Goal: Find specific page/section: Find specific page/section

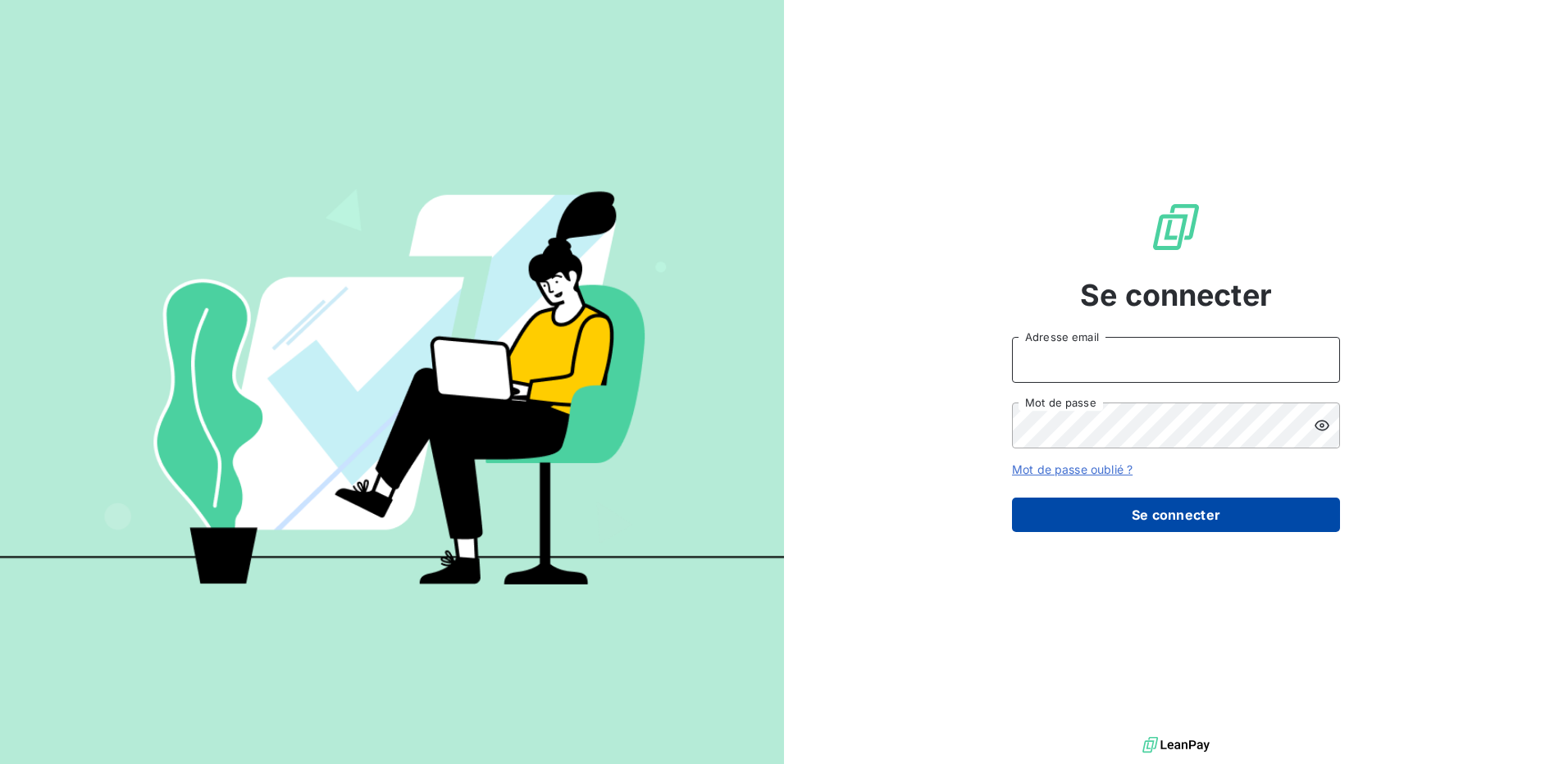
type input "[EMAIL_ADDRESS][DOMAIN_NAME]"
click at [1140, 513] on button "Se connecter" at bounding box center [1176, 514] width 328 height 35
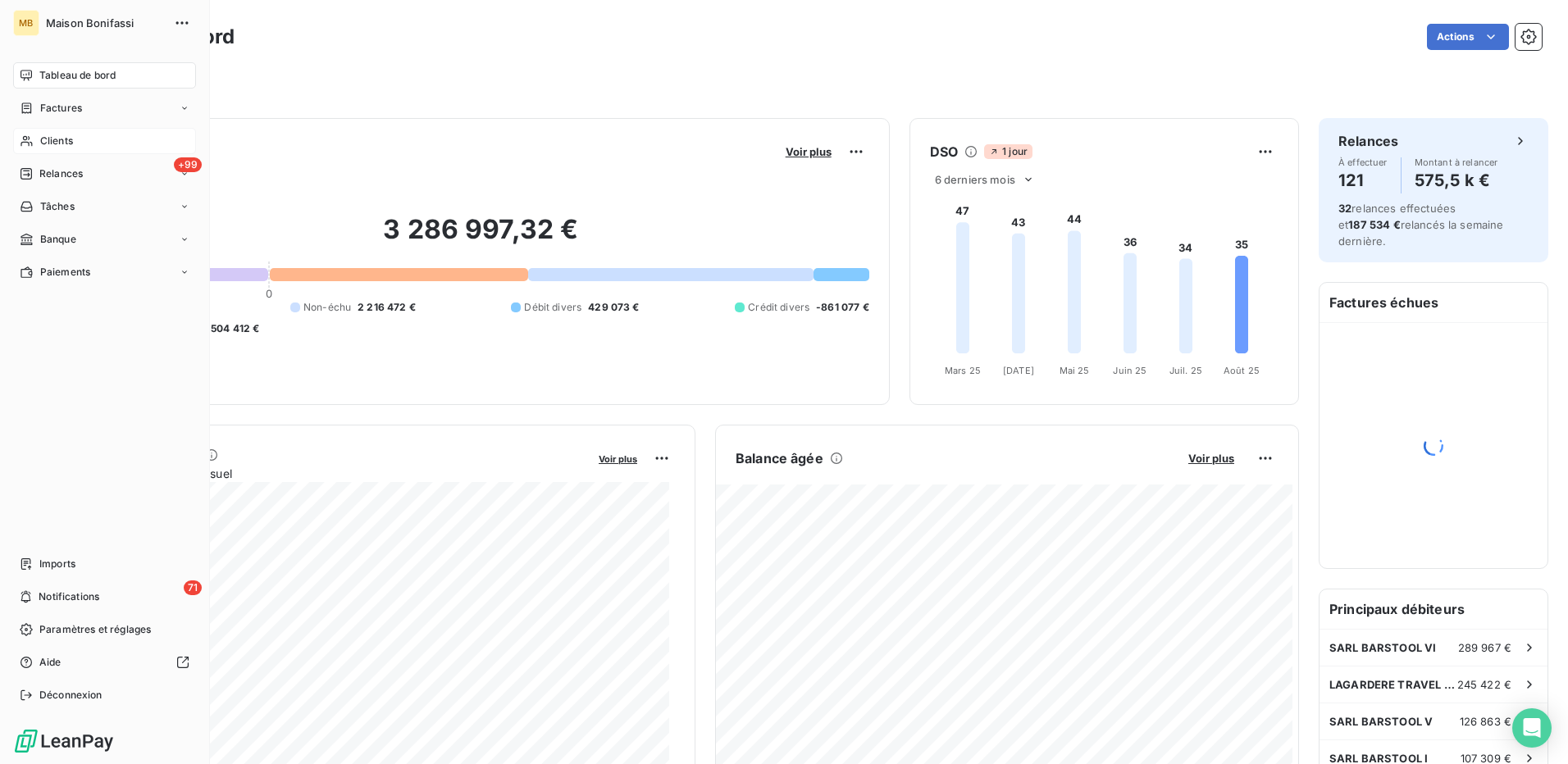
click at [33, 139] on icon at bounding box center [27, 141] width 14 height 13
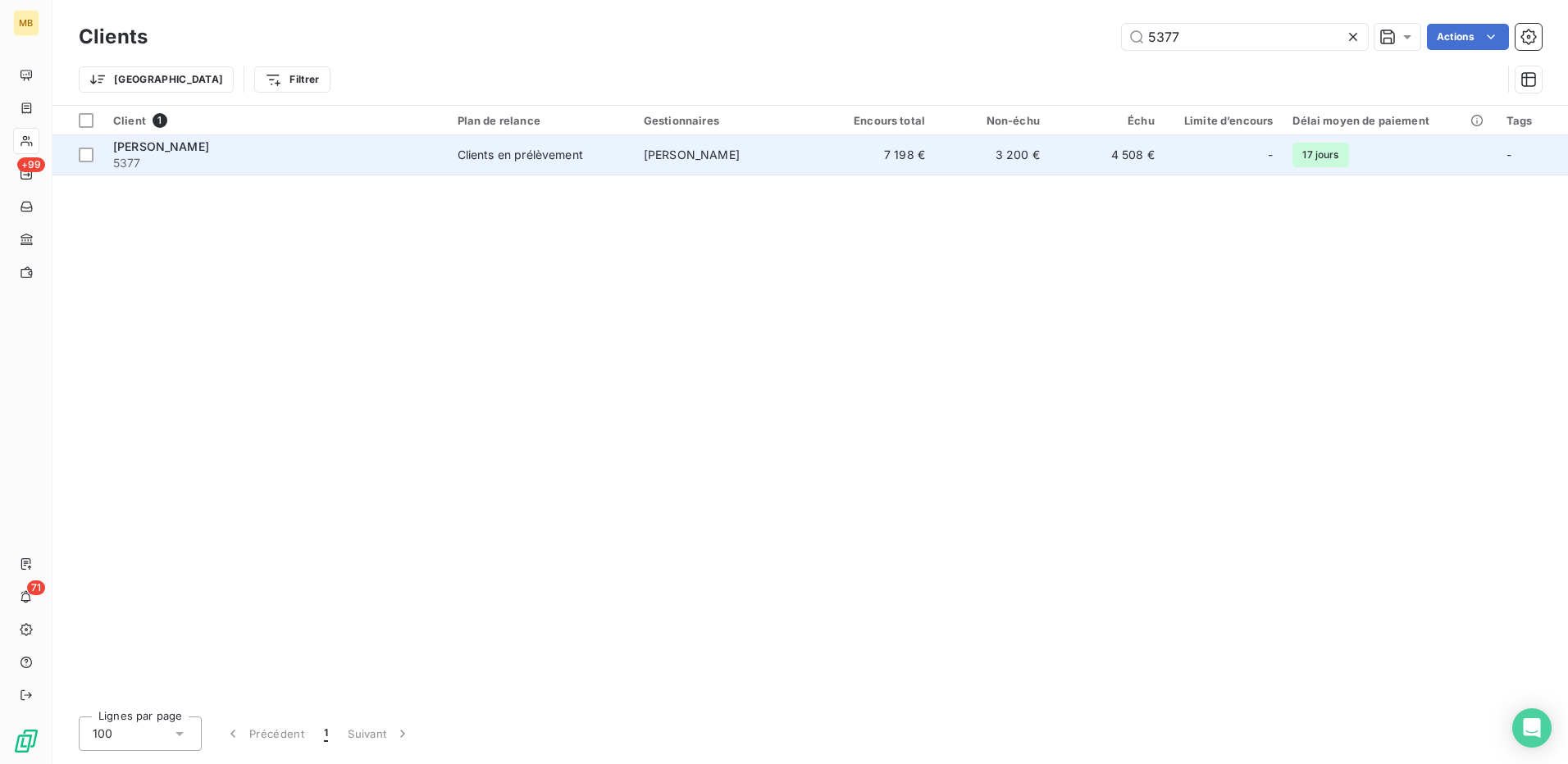
type input "5377"
click at [713, 161] on span "[PERSON_NAME]" at bounding box center [692, 155] width 96 height 14
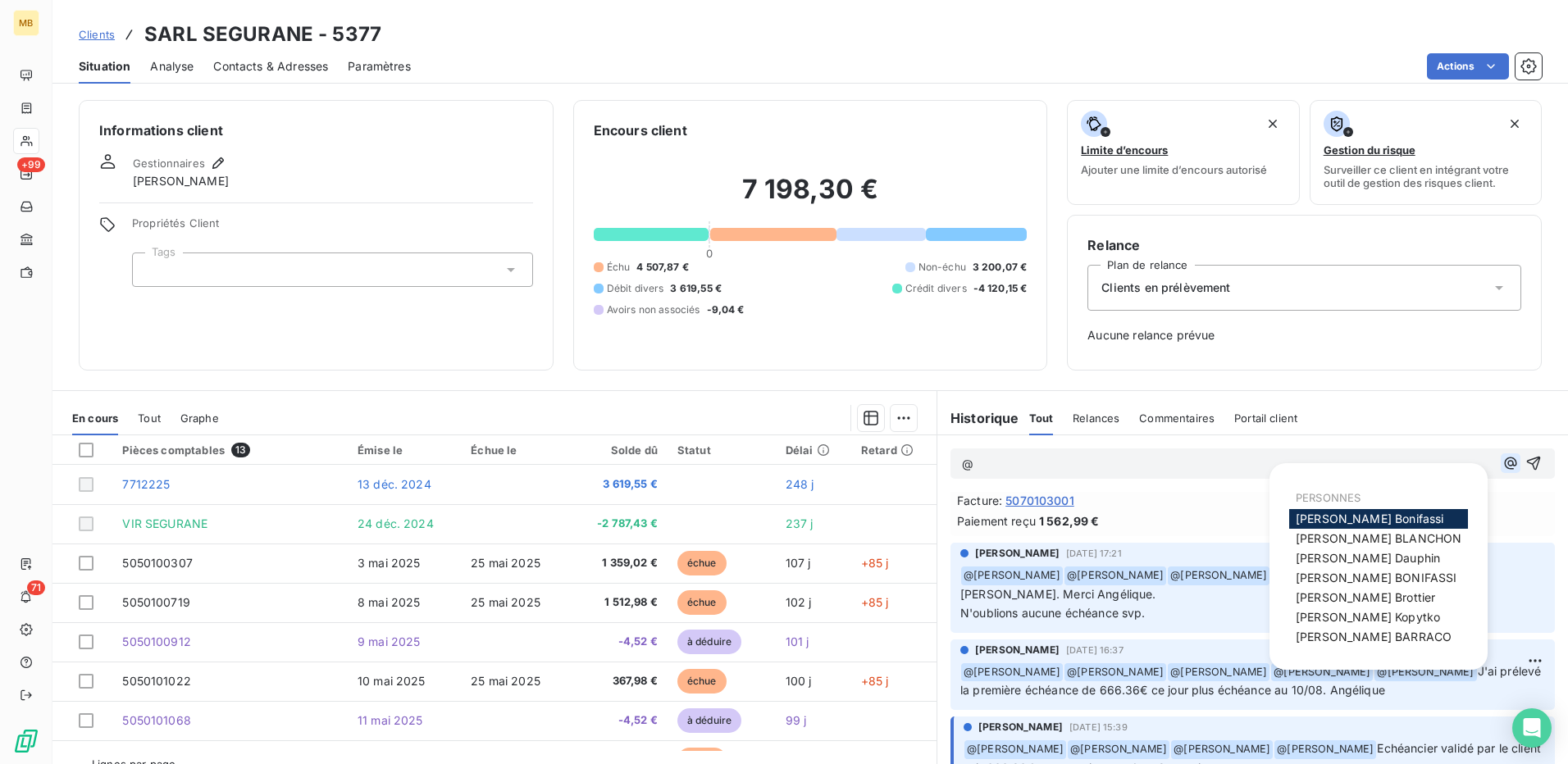
scroll to position [163, 0]
click at [1503, 461] on icon "button" at bounding box center [1511, 463] width 17 height 17
click at [1372, 540] on span "[PERSON_NAME]" at bounding box center [1379, 538] width 166 height 14
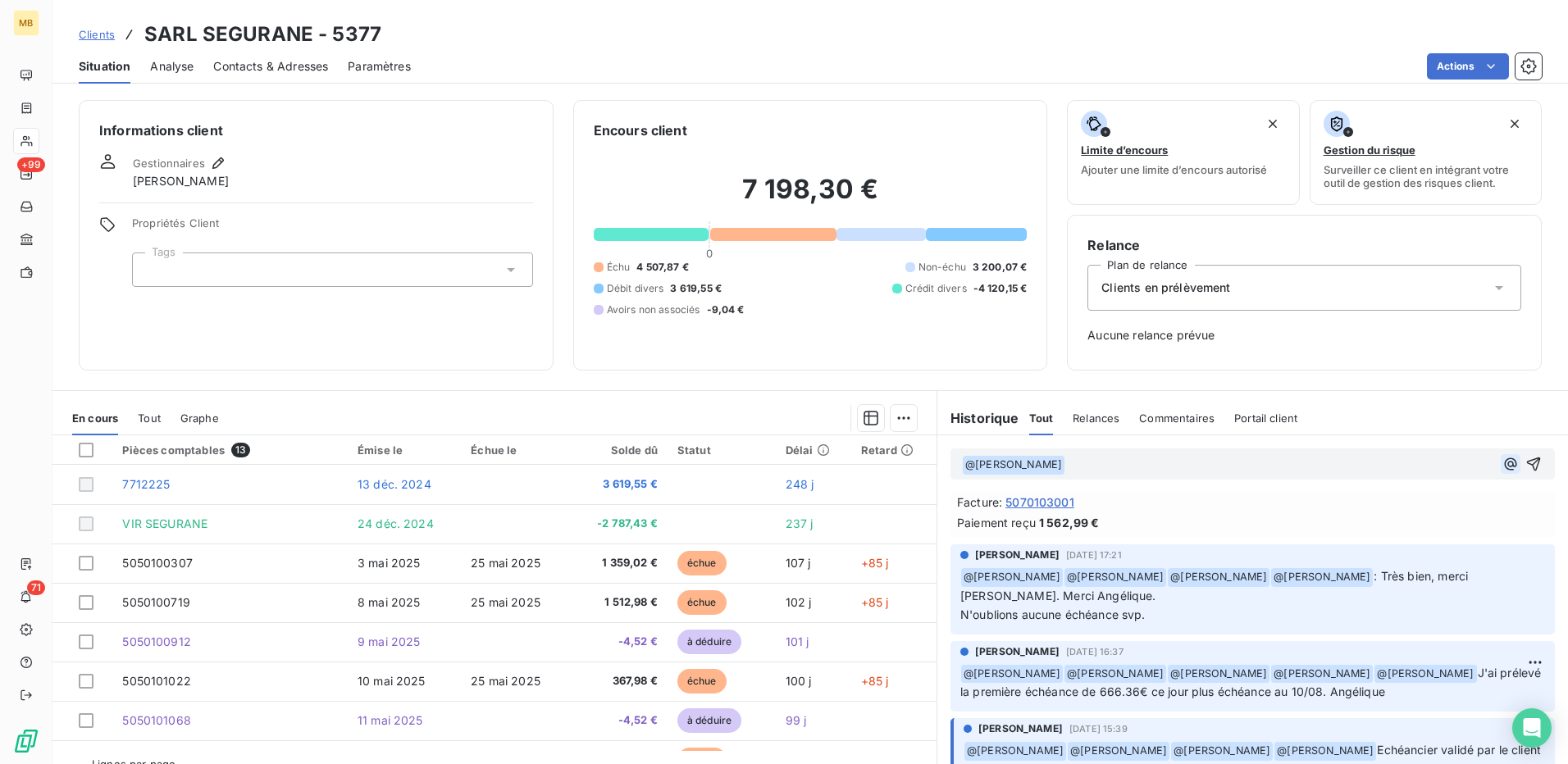
click at [1503, 471] on icon "button" at bounding box center [1511, 464] width 17 height 17
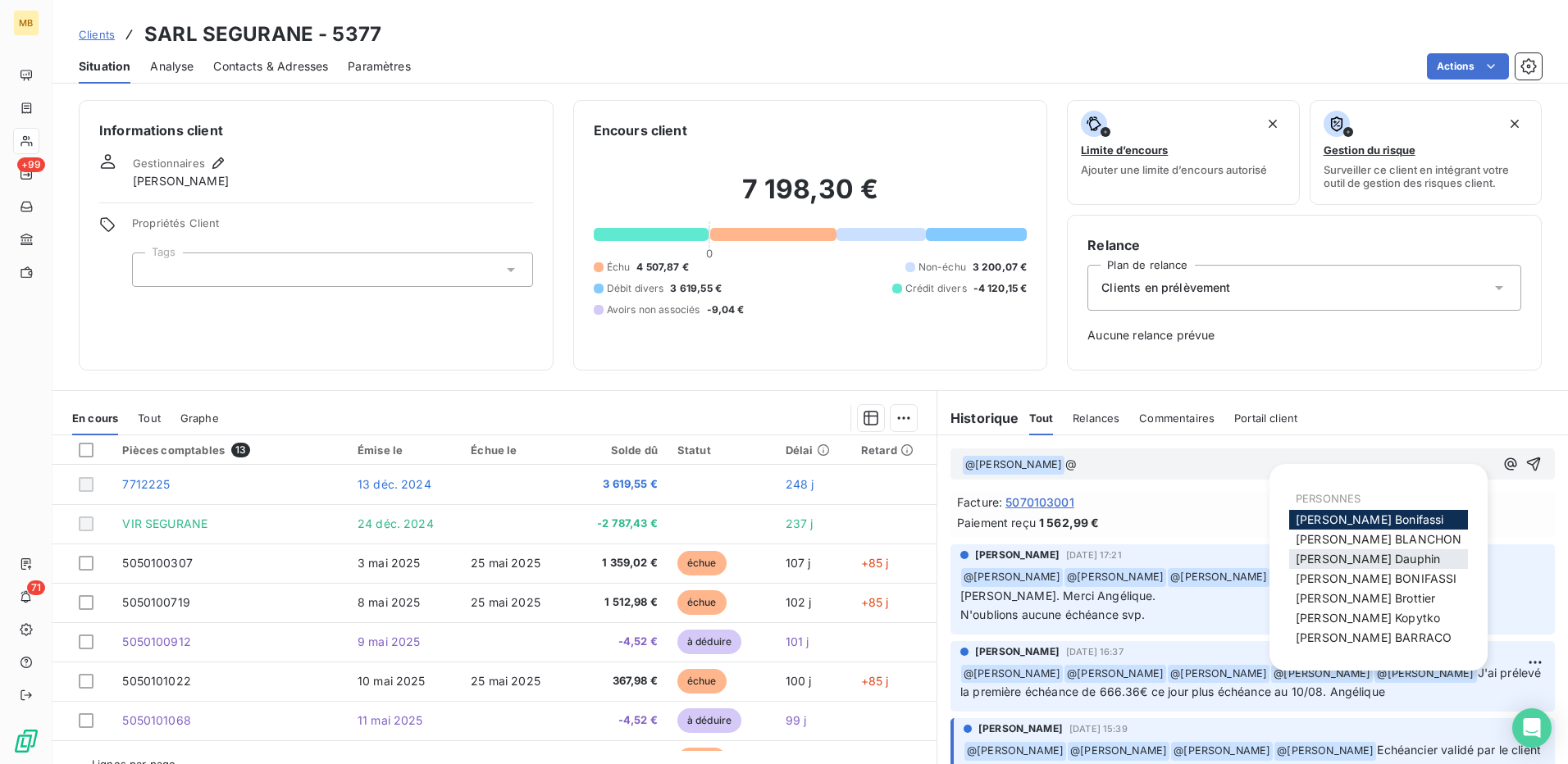
click at [1388, 555] on div "[PERSON_NAME]" at bounding box center [1379, 560] width 178 height 20
click at [1373, 552] on span "[PERSON_NAME]" at bounding box center [1369, 559] width 145 height 14
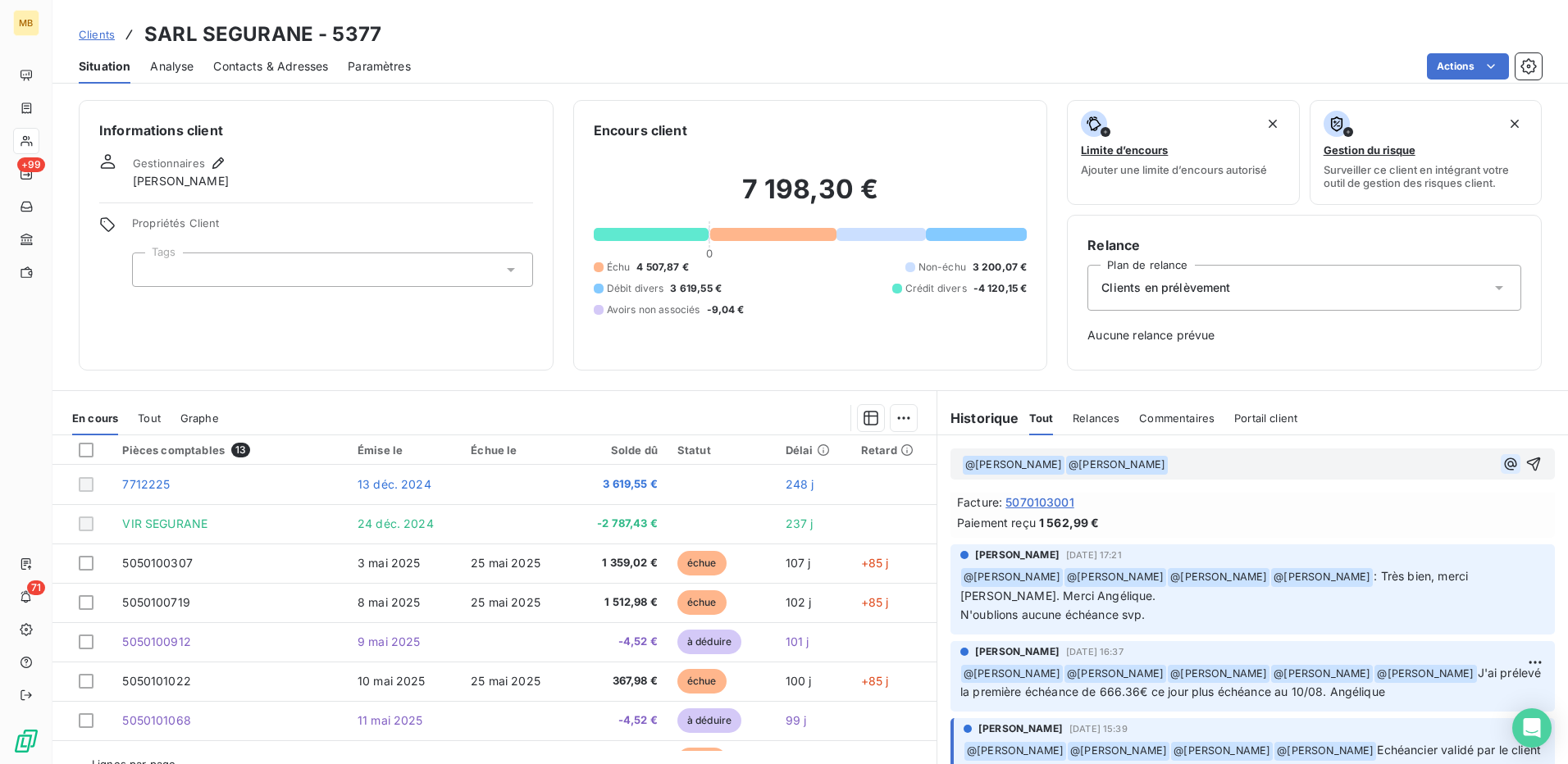
click at [1502, 460] on button "button" at bounding box center [1512, 465] width 20 height 20
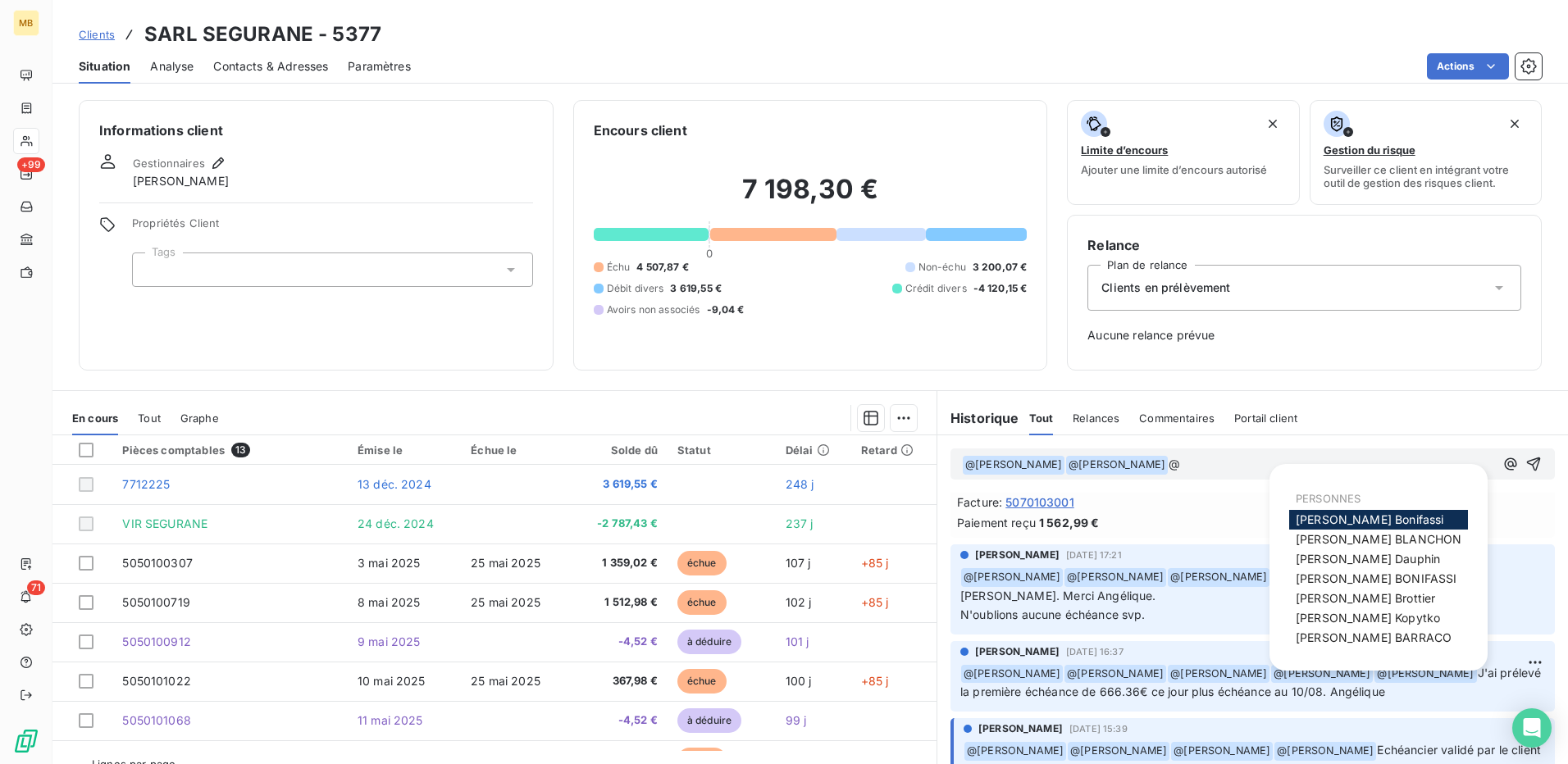
click at [1379, 598] on span "[PERSON_NAME]" at bounding box center [1366, 599] width 140 height 14
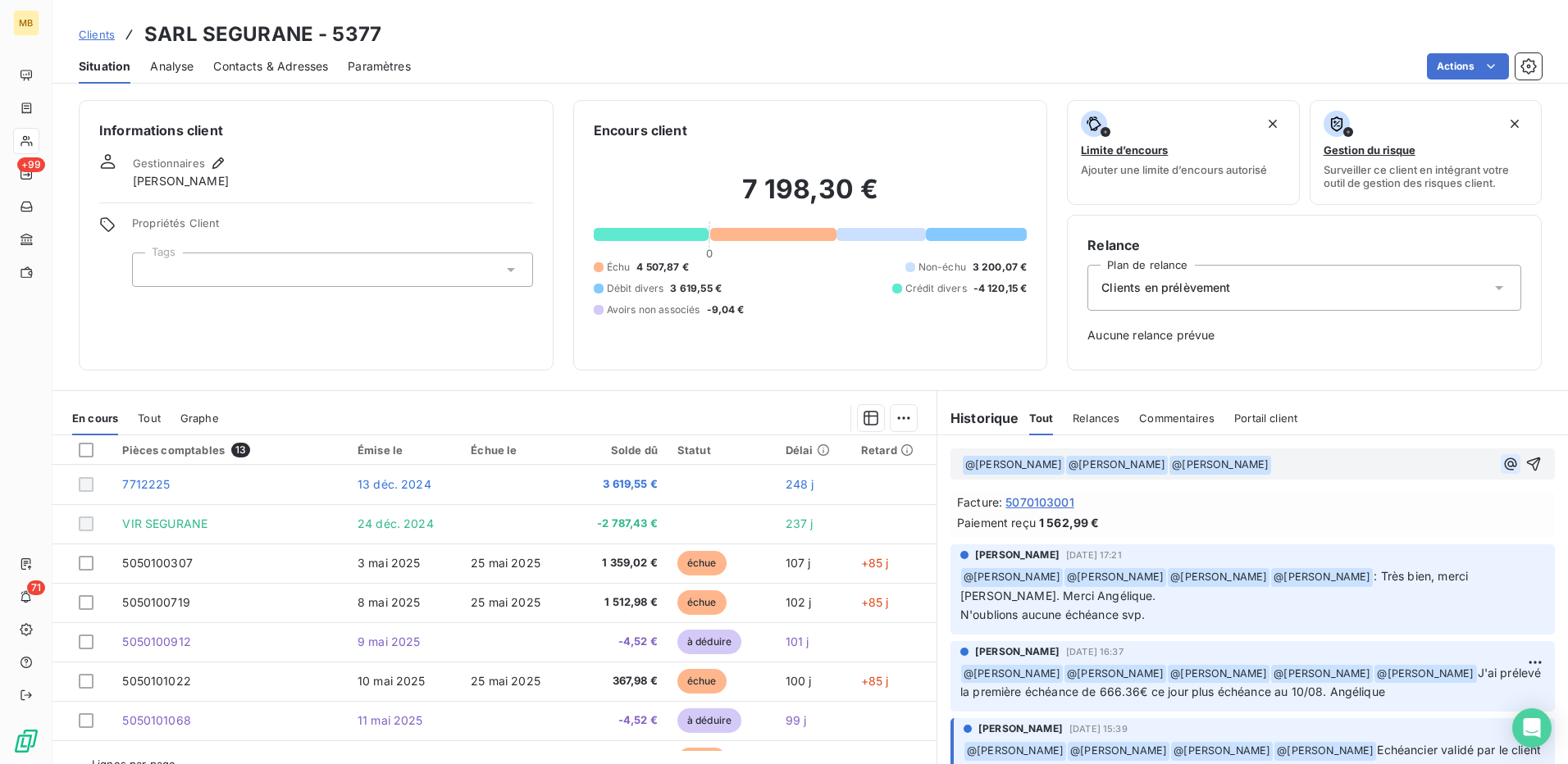
click at [1503, 464] on icon "button" at bounding box center [1511, 464] width 17 height 17
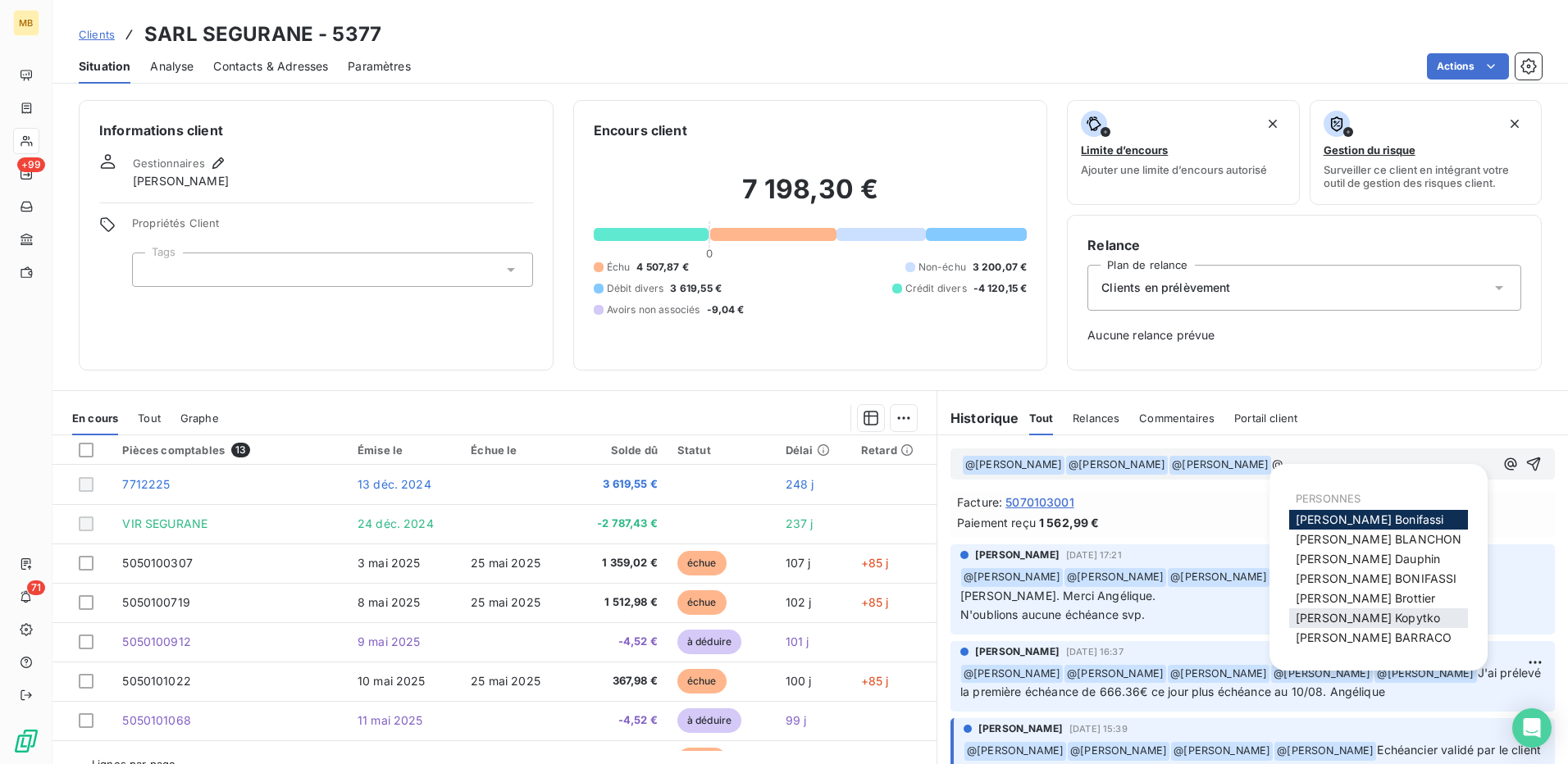
click at [1369, 612] on span "Nathalie Kopytko" at bounding box center [1369, 618] width 145 height 14
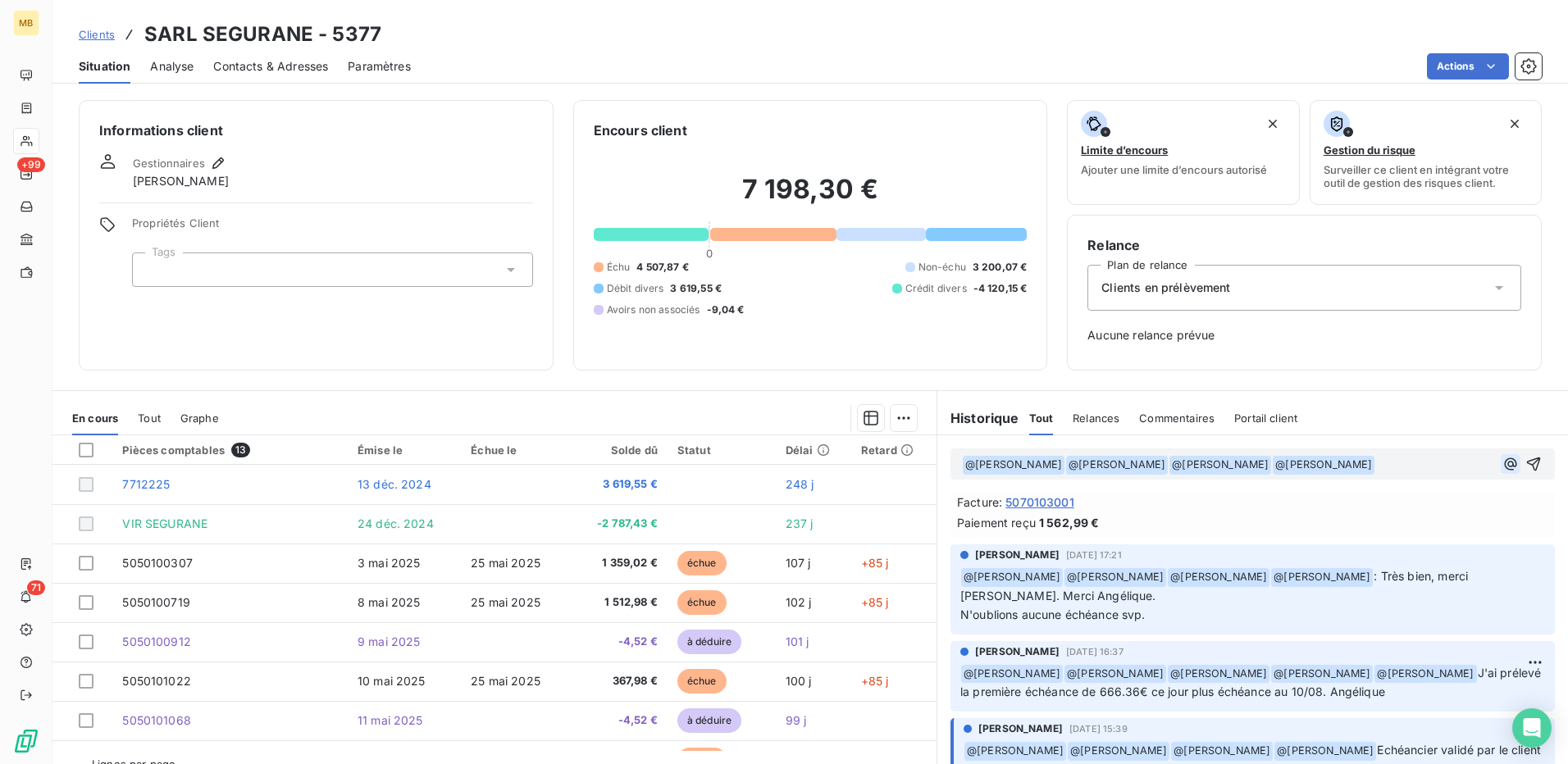
click at [1503, 459] on icon "button" at bounding box center [1511, 464] width 17 height 17
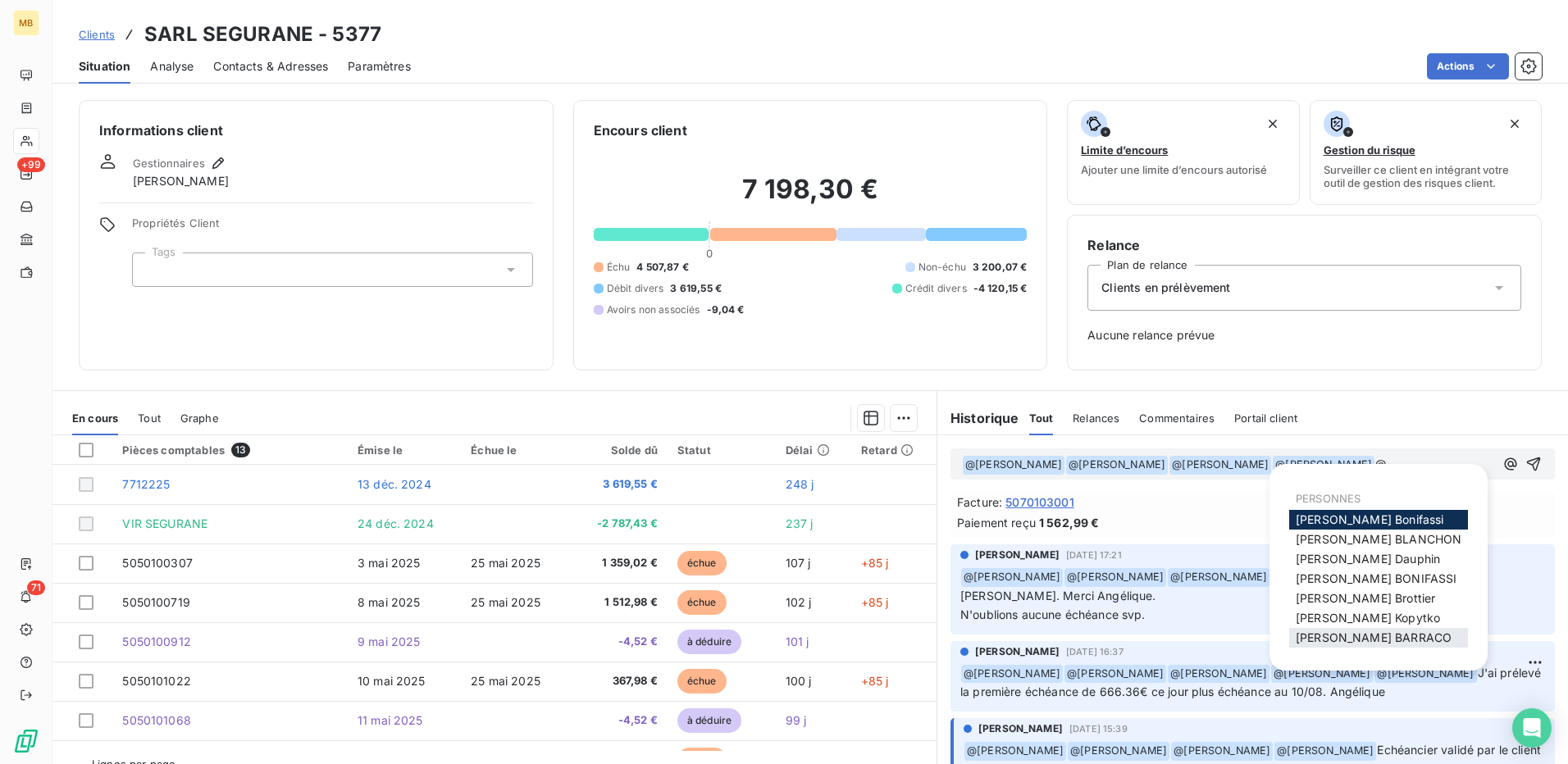
click at [1360, 640] on span "[PERSON_NAME]" at bounding box center [1374, 637] width 156 height 14
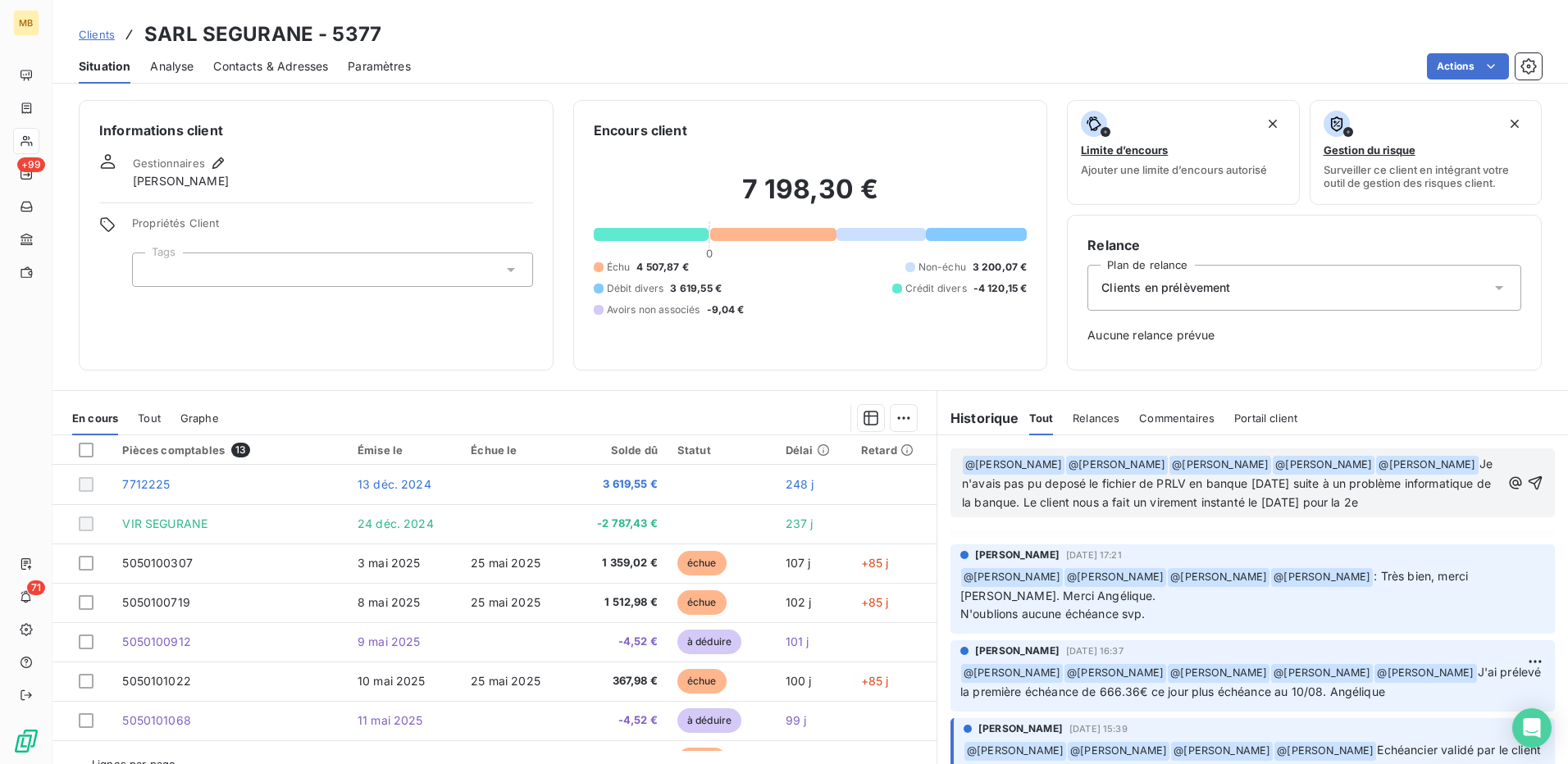
scroll to position [220, 0]
click at [1307, 500] on span "Je n'avais pas pu deposé le fichier de PRLV en banque jeudi 14/08 suite à un pr…" at bounding box center [1229, 492] width 534 height 71
drag, startPoint x: 1307, startPoint y: 500, endPoint x: 1291, endPoint y: 521, distance: 26.4
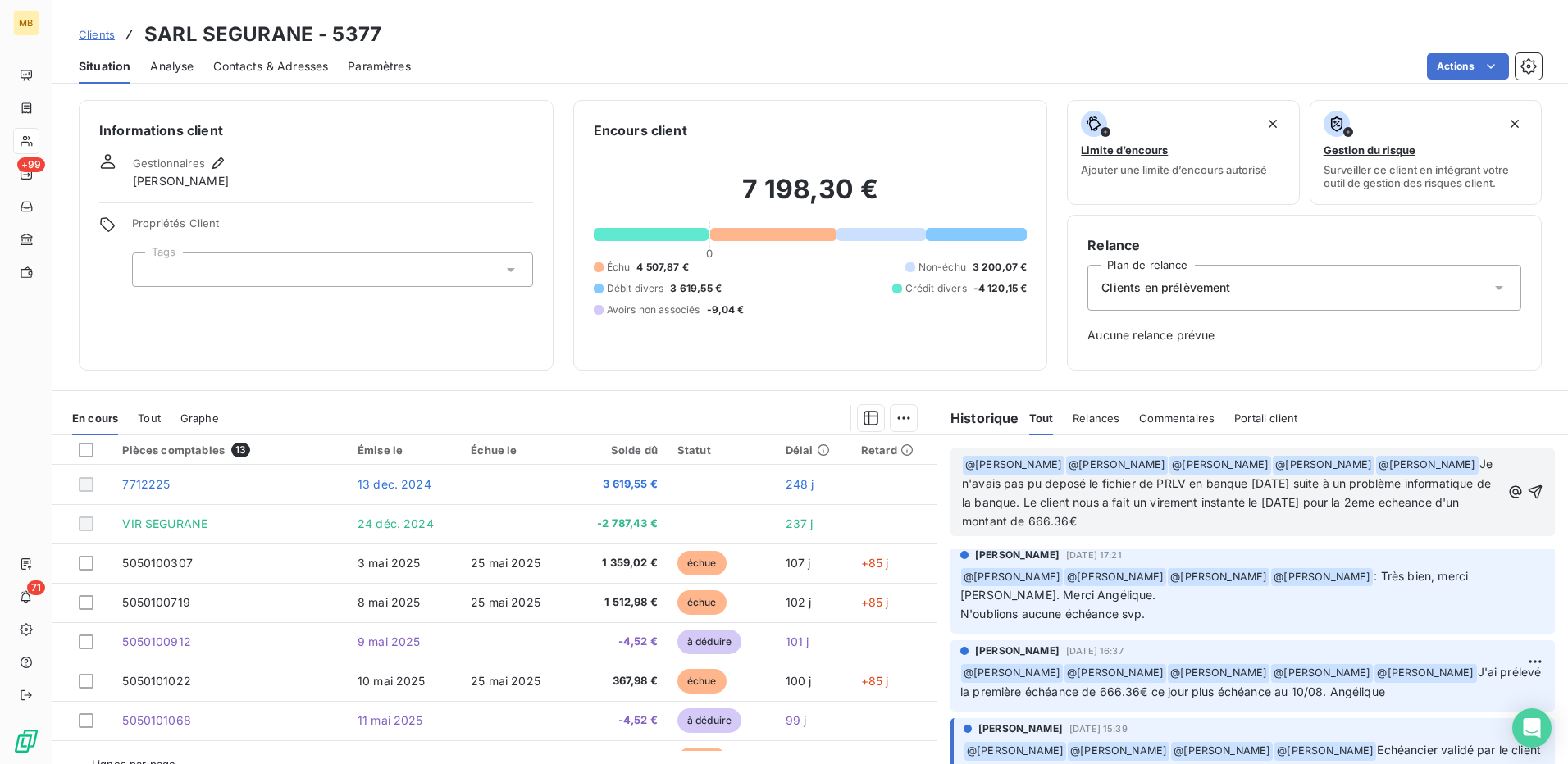
click at [1290, 522] on p "﻿ @ Elodie BLANCHON ﻿ ﻿ @ Franck Dauphin ﻿ ﻿ @ Mélissa Brottier ﻿ ﻿ @ Nathalie …" at bounding box center [1232, 492] width 539 height 76
click at [1327, 500] on span "Je n'avais pas pu deposé le fichier de PRLV en banque jeudi 14/08 suite à un pr…" at bounding box center [1229, 492] width 534 height 71
click at [1367, 530] on p "﻿ @ Elodie BLANCHON ﻿ ﻿ @ Franck Dauphin ﻿ ﻿ @ Mélissa Brottier ﻿ ﻿ @ Nathalie …" at bounding box center [1232, 492] width 539 height 76
click at [1060, 485] on span "Je n'avais pas pu deposé le fichier de PRLV en banque jeudi 14/08 suite à un pr…" at bounding box center [1229, 492] width 534 height 71
click at [1234, 502] on span "Je n'avais pas pu déposé le fichier de PRLV en banque jeudi 14/08 suite à un pr…" at bounding box center [1229, 492] width 534 height 71
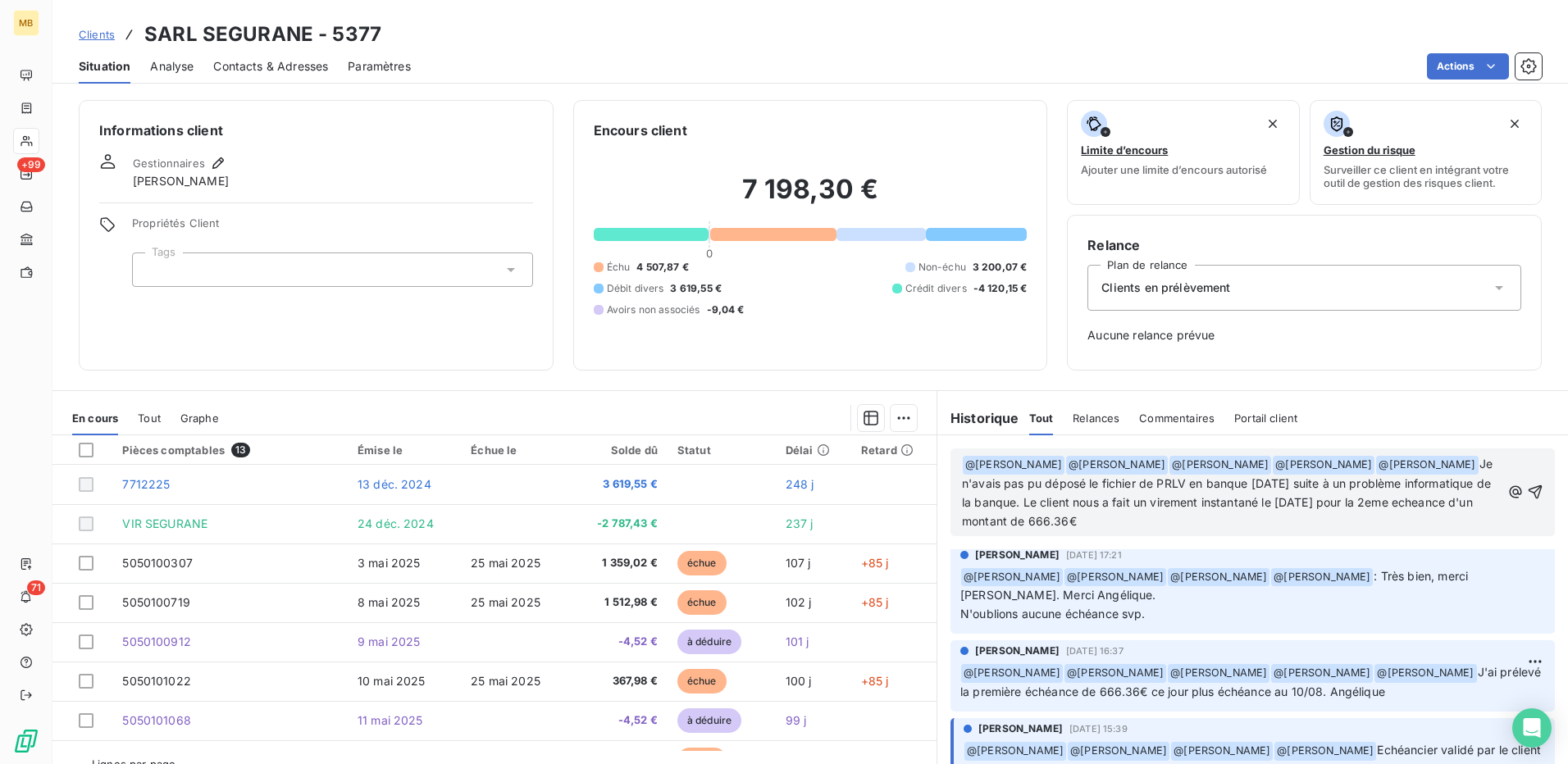
click at [1270, 529] on p "﻿ @ Elodie BLANCHON ﻿ ﻿ @ Franck Dauphin ﻿ ﻿ @ Mélissa Brottier ﻿ ﻿ @ Nathalie …" at bounding box center [1232, 492] width 539 height 76
click at [1211, 519] on p "﻿ @ Elodie BLANCHON ﻿ ﻿ @ Franck Dauphin ﻿ ﻿ @ Mélissa Brottier ﻿ ﻿ @ Nathalie …" at bounding box center [1232, 492] width 539 height 76
click at [1529, 495] on icon "button" at bounding box center [1536, 492] width 14 height 14
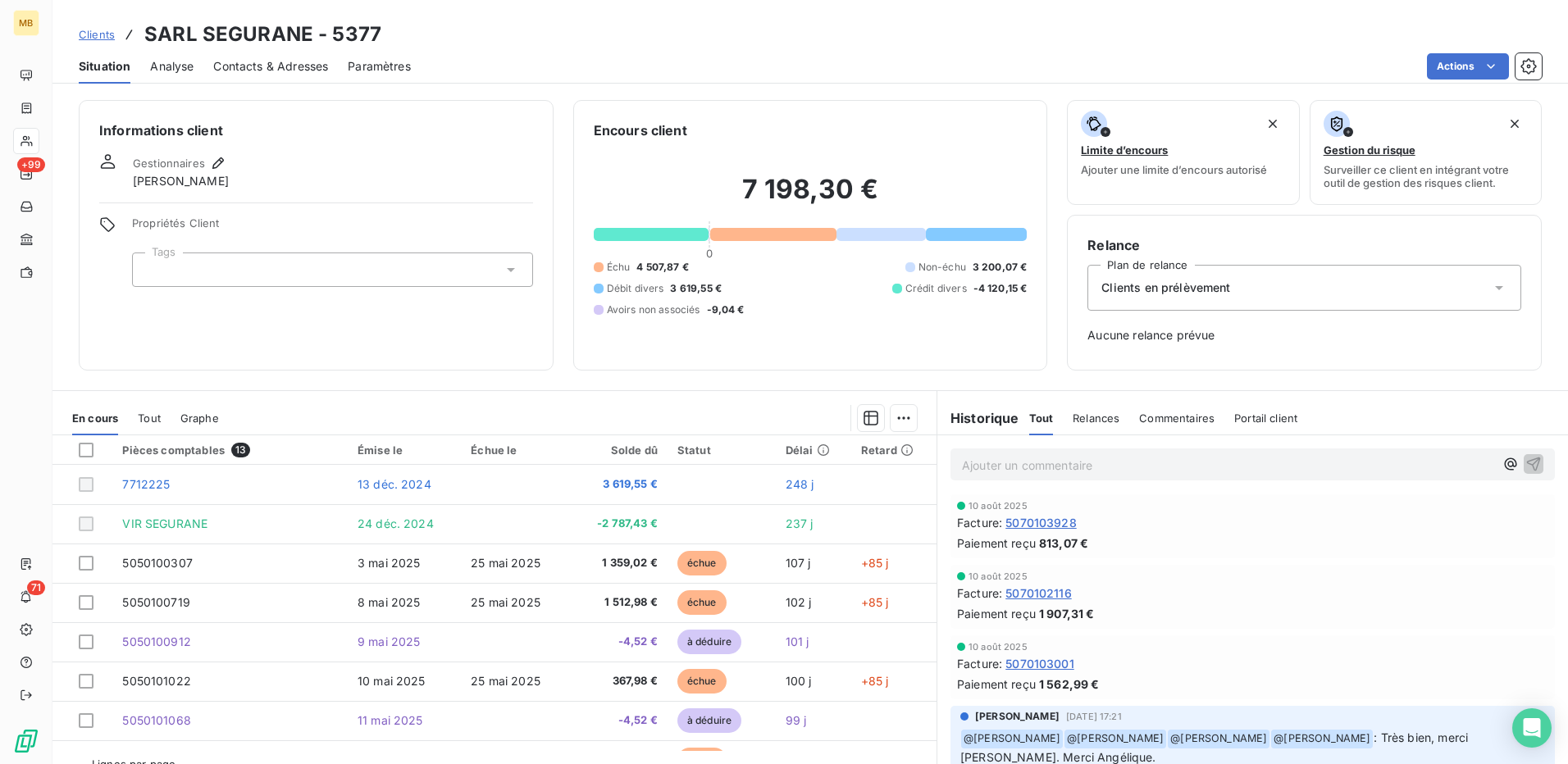
scroll to position [0, 0]
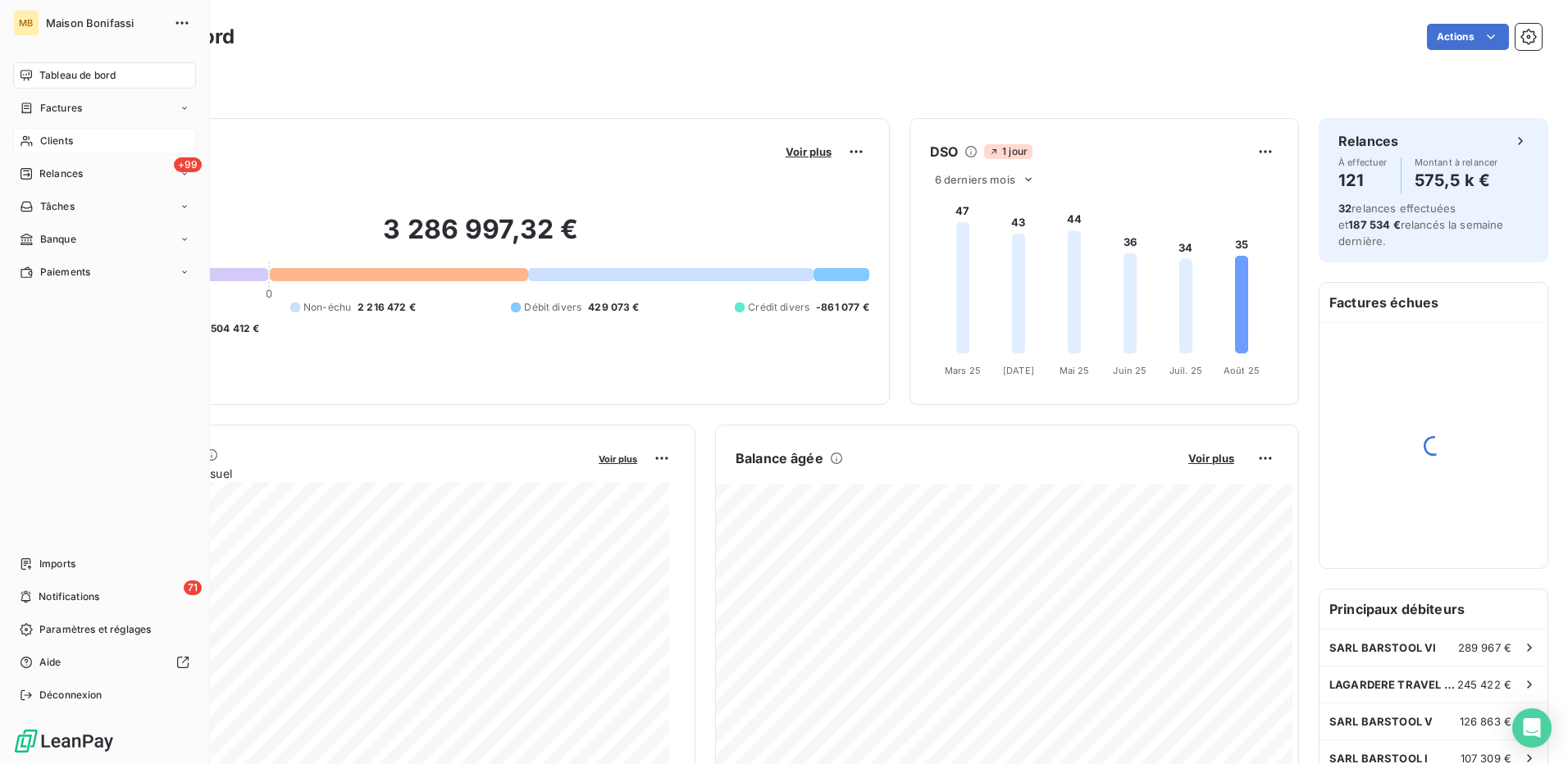
click at [63, 137] on span "Clients" at bounding box center [56, 141] width 33 height 15
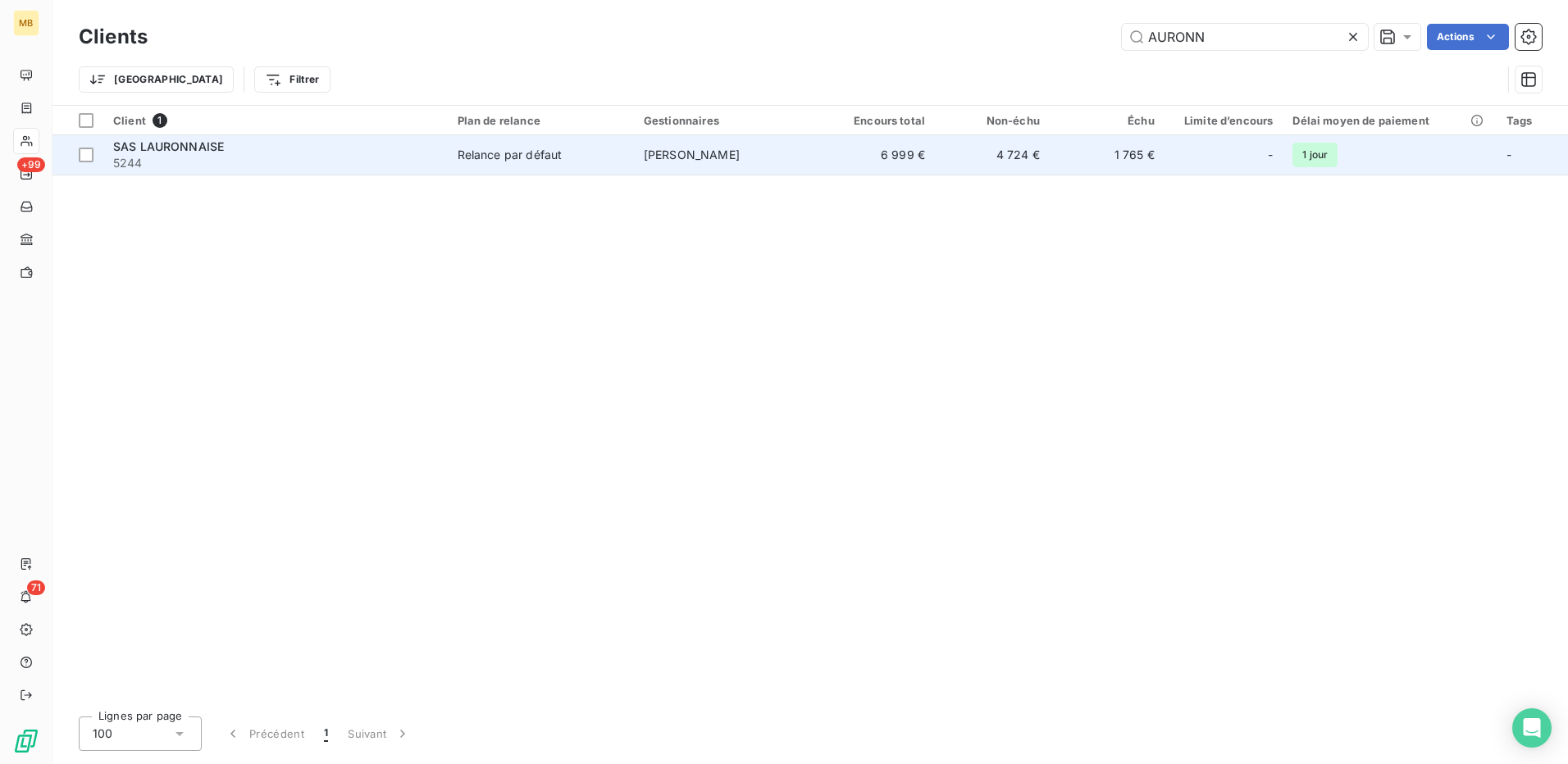
type input "AURONN"
click at [904, 145] on td "6 999 €" at bounding box center [878, 156] width 115 height 40
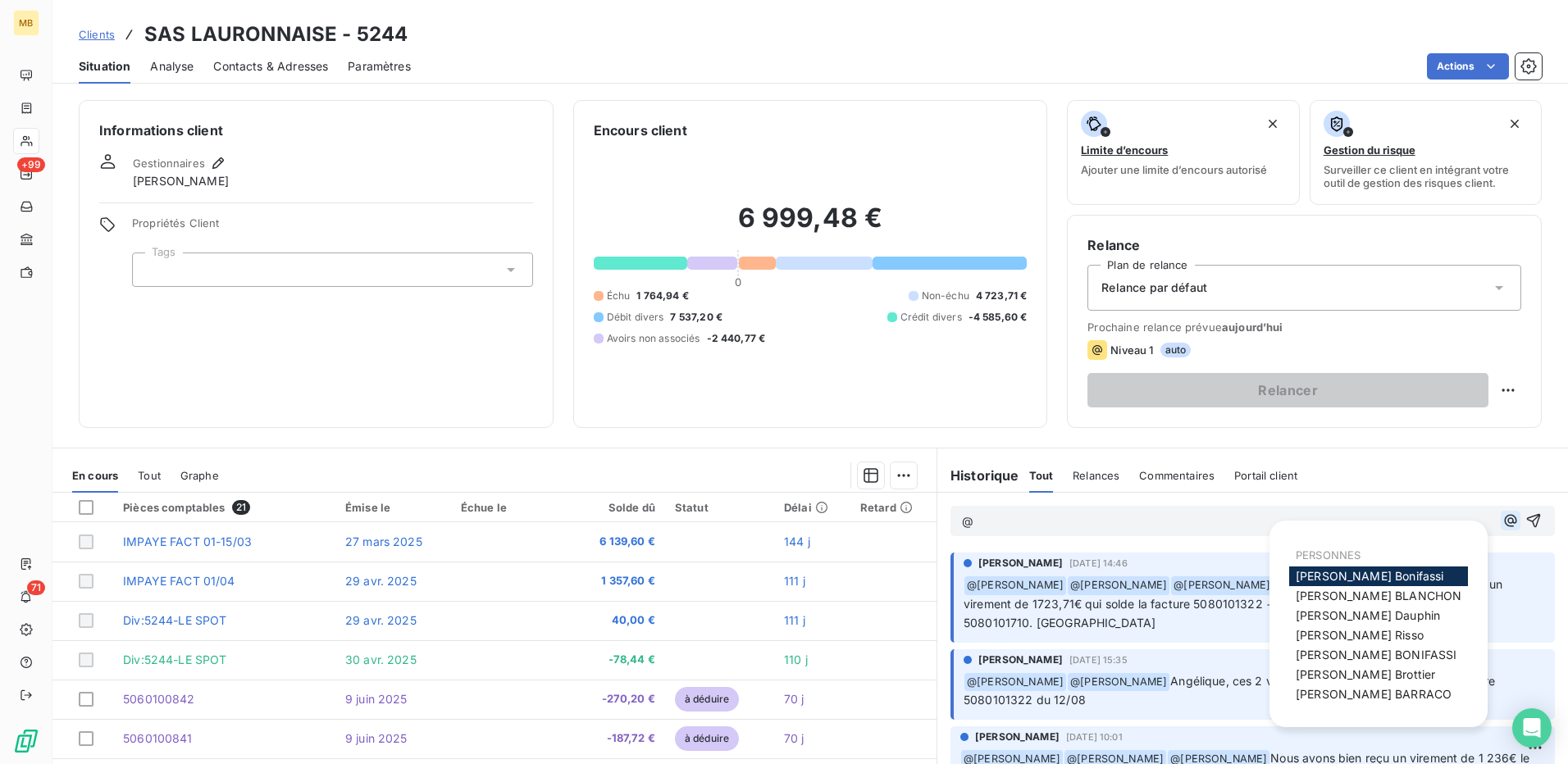
click at [1503, 525] on icon "button" at bounding box center [1511, 520] width 17 height 17
click at [1393, 593] on span "[PERSON_NAME]" at bounding box center [1379, 596] width 166 height 14
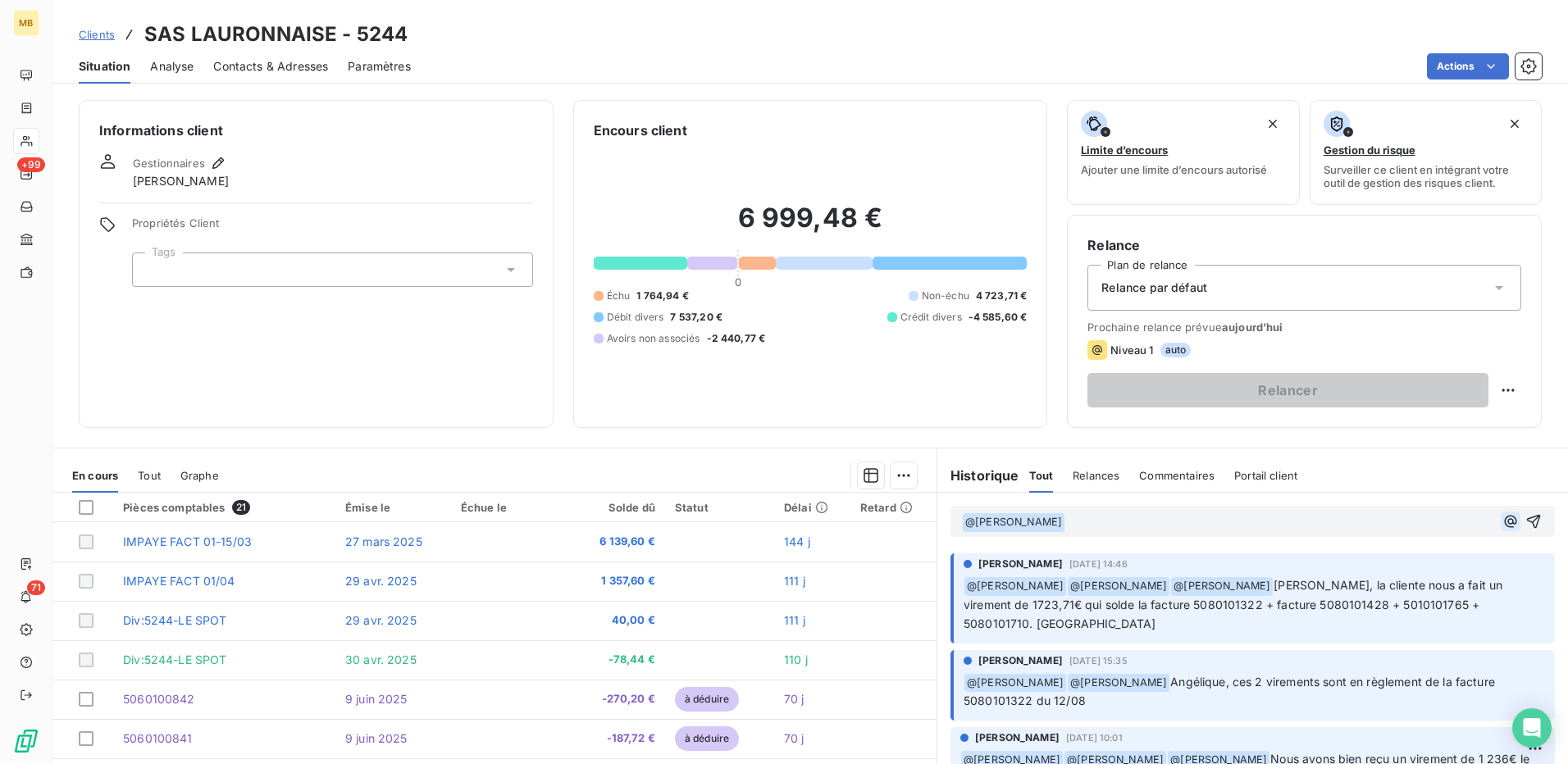
click at [1506, 522] on icon "button" at bounding box center [1512, 521] width 12 height 12
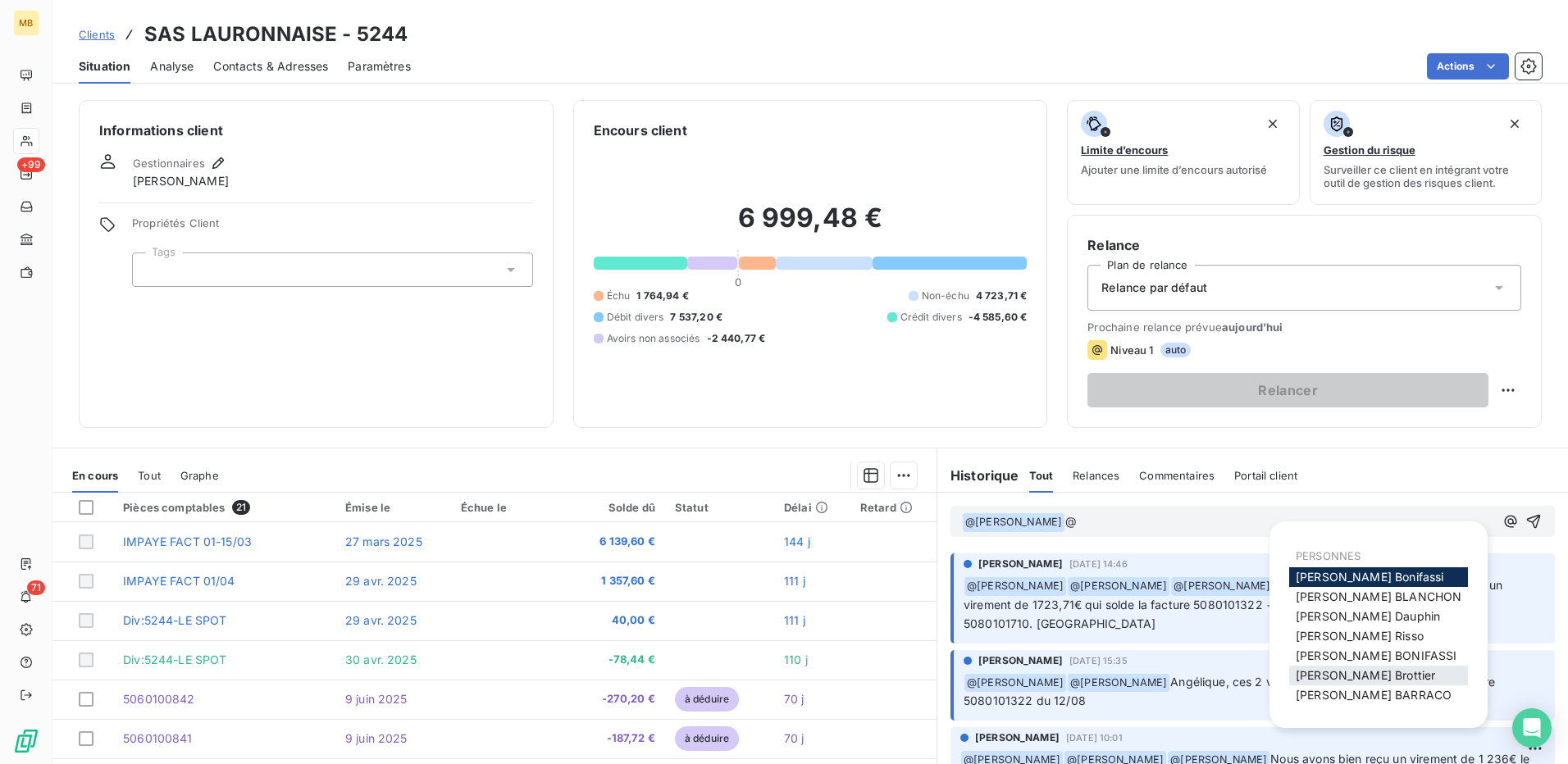
click at [1382, 667] on div "[PERSON_NAME]" at bounding box center [1379, 676] width 178 height 20
click at [1377, 669] on span "[PERSON_NAME]" at bounding box center [1366, 676] width 140 height 14
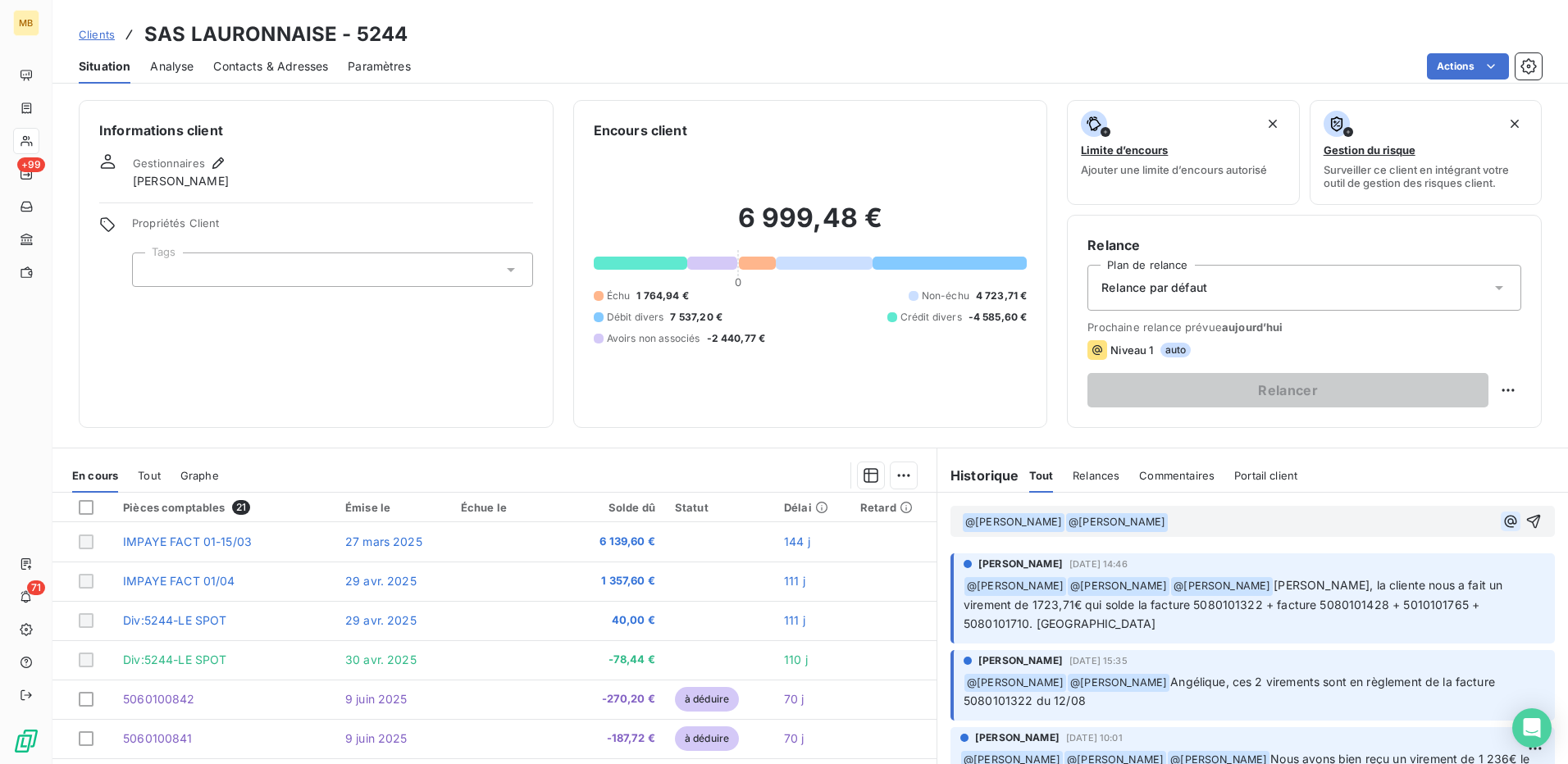
click at [1503, 527] on icon "button" at bounding box center [1511, 521] width 17 height 17
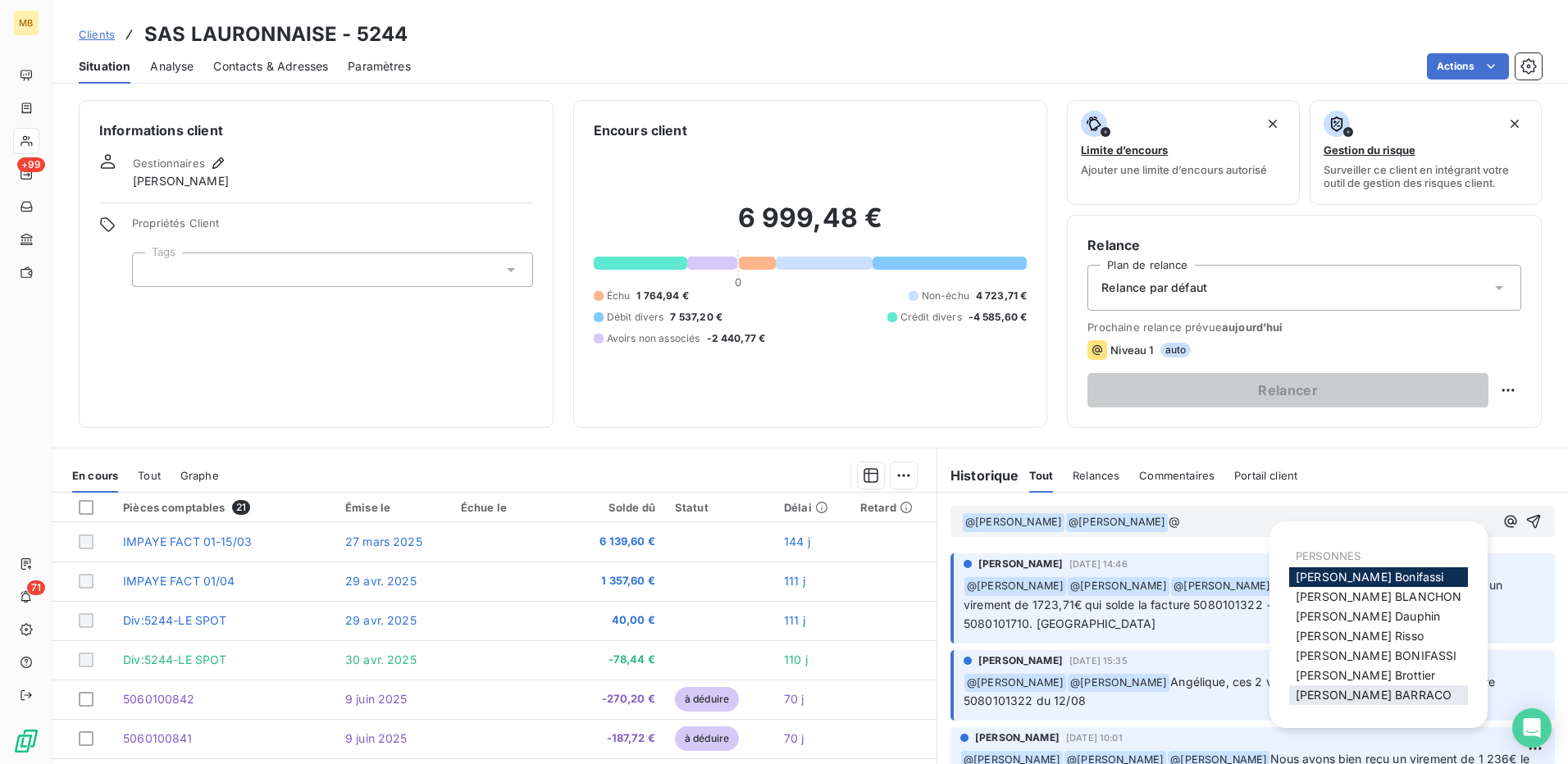
click at [1400, 689] on div "[PERSON_NAME]" at bounding box center [1379, 696] width 178 height 20
click at [1383, 688] on span "[PERSON_NAME]" at bounding box center [1374, 695] width 156 height 14
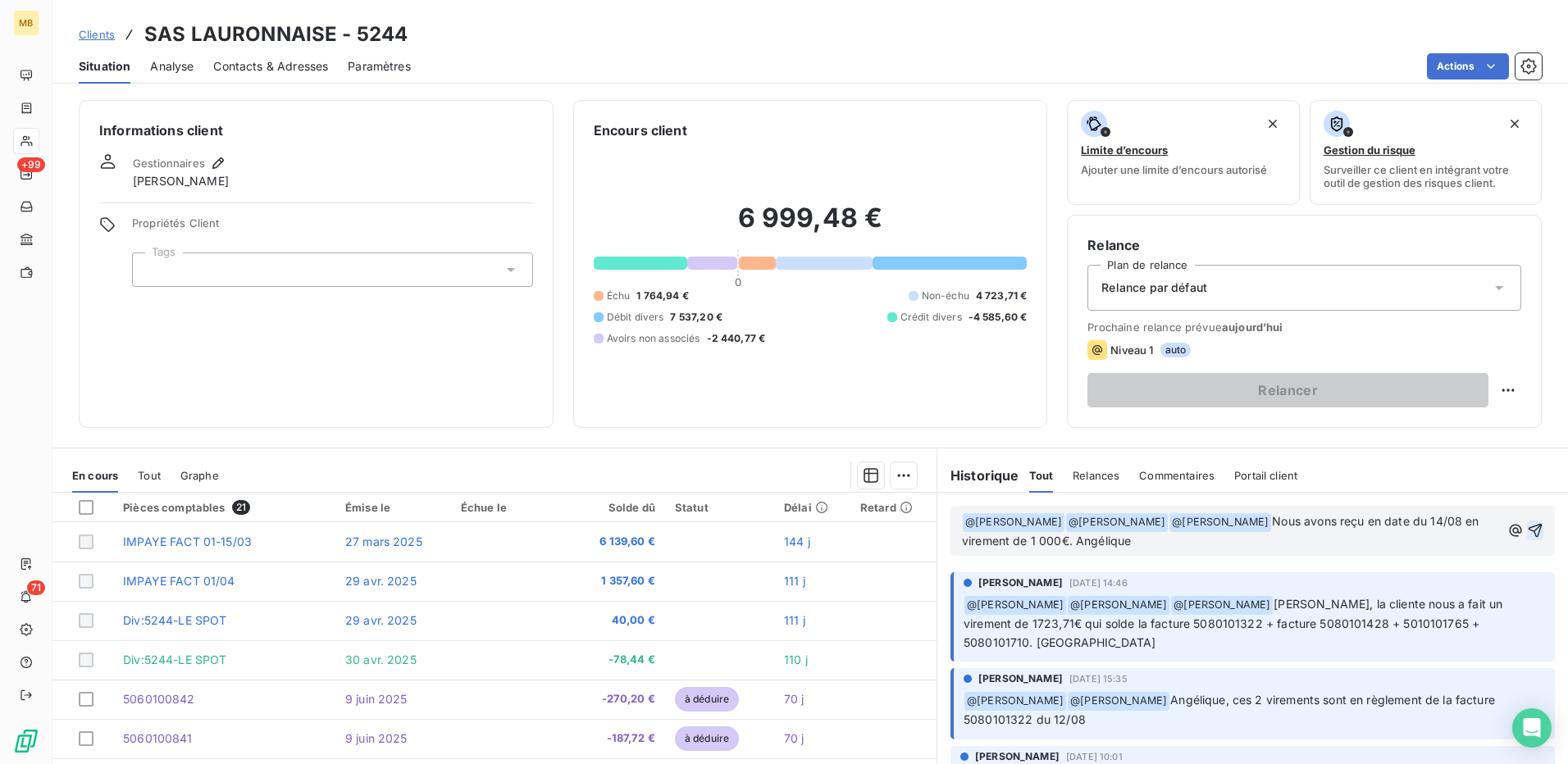
click at [1529, 530] on icon "button" at bounding box center [1536, 531] width 14 height 14
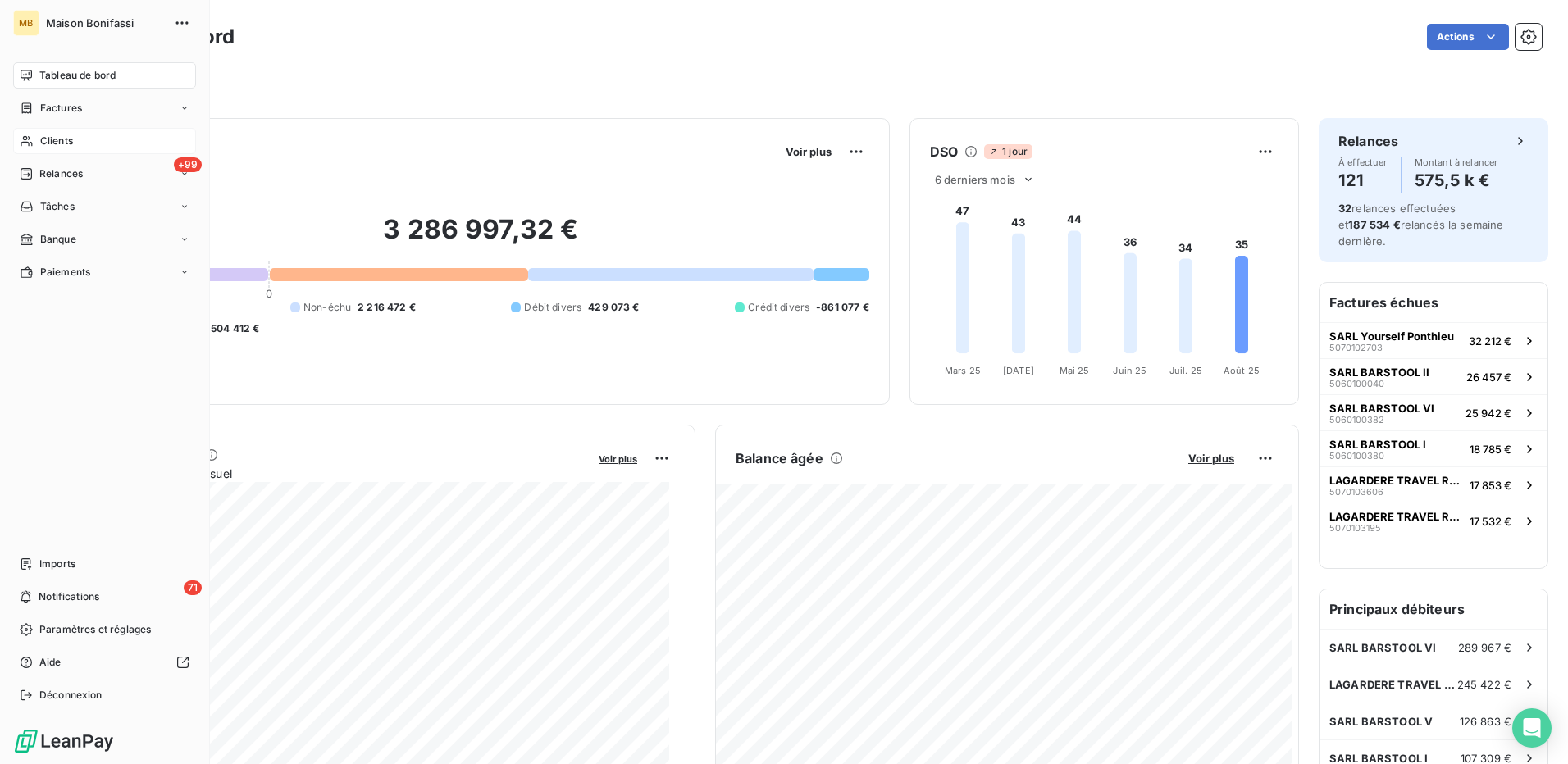
click at [55, 139] on span "Clients" at bounding box center [56, 141] width 33 height 15
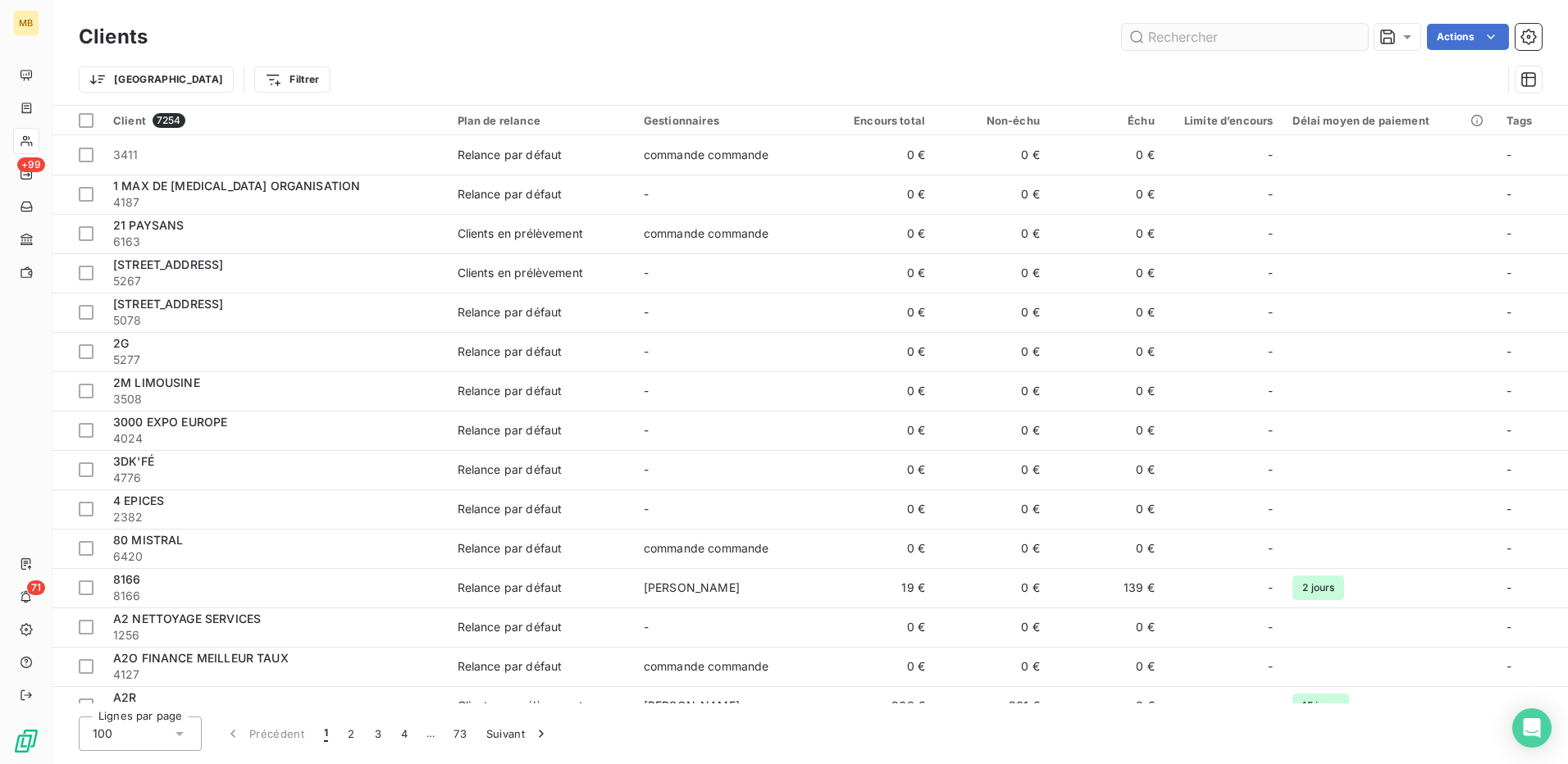
click at [1156, 37] on input "text" at bounding box center [1245, 37] width 246 height 26
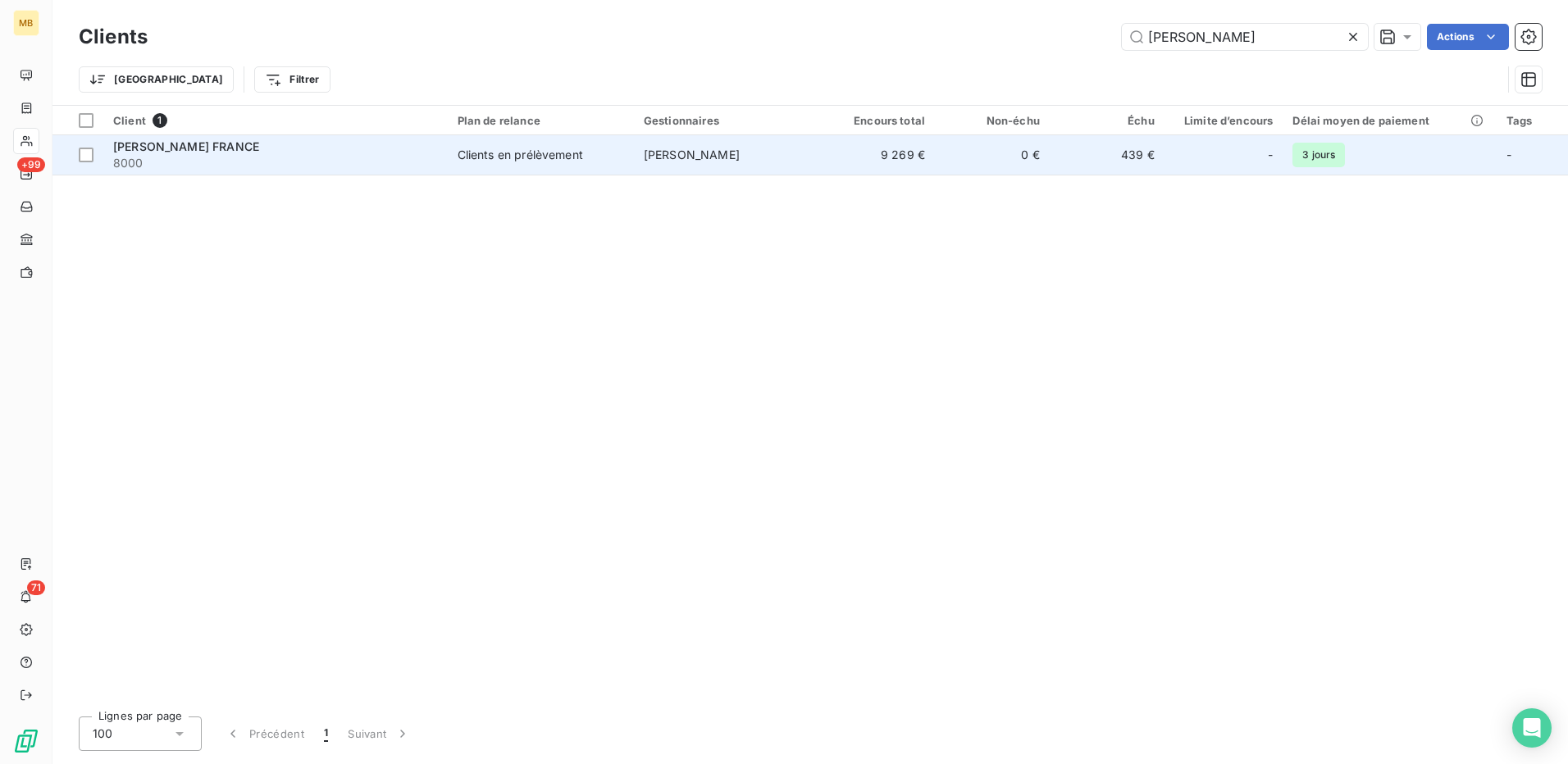
type input "[PERSON_NAME]"
click at [692, 160] on span "[PERSON_NAME]" at bounding box center [692, 155] width 96 height 14
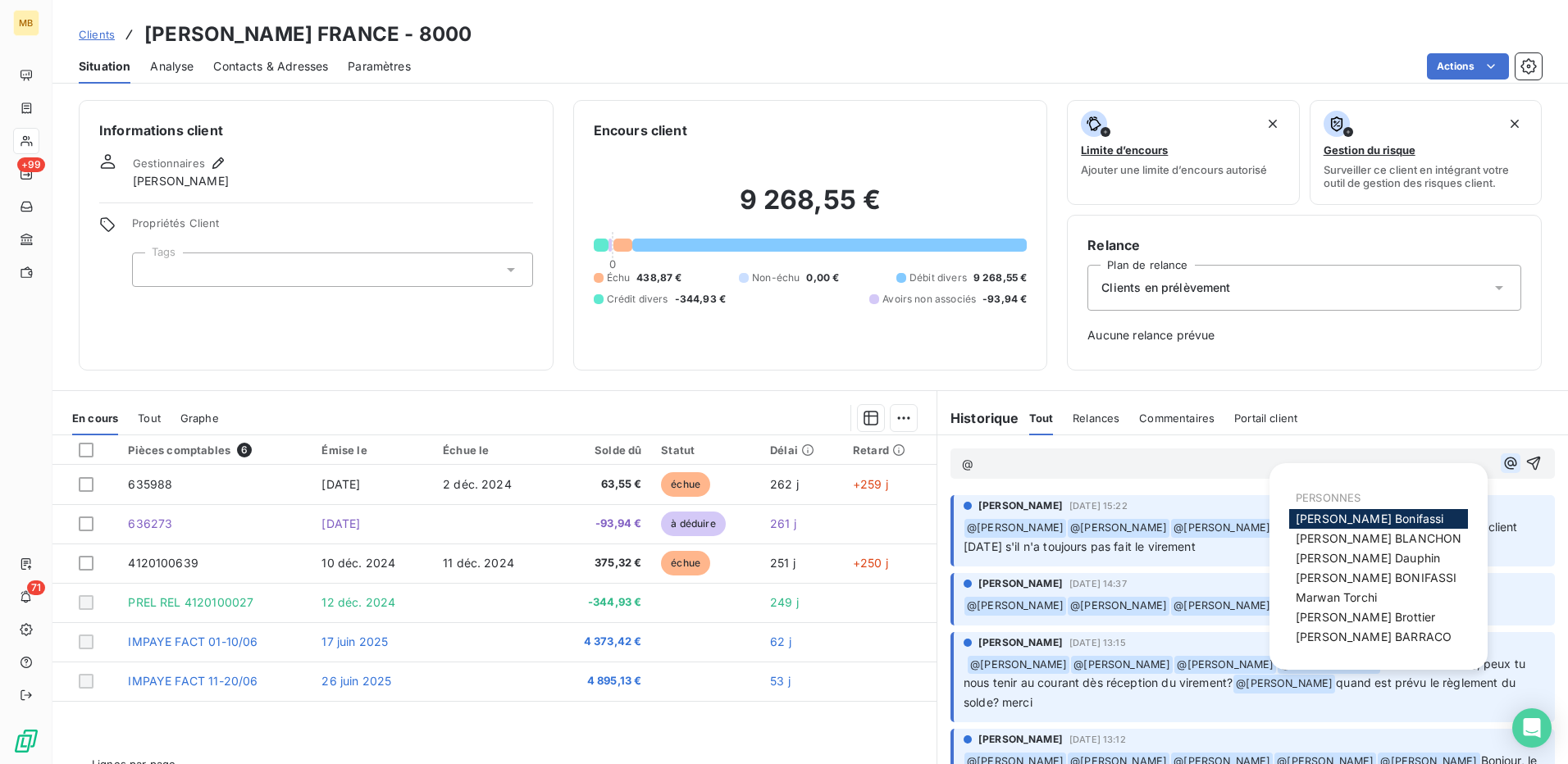
click at [1503, 462] on icon "button" at bounding box center [1511, 463] width 17 height 17
click at [1401, 544] on div "[PERSON_NAME]" at bounding box center [1379, 539] width 178 height 20
click at [1367, 543] on span "[PERSON_NAME]" at bounding box center [1379, 538] width 166 height 14
click at [1503, 469] on icon "button" at bounding box center [1511, 464] width 17 height 17
click at [1348, 564] on span "[PERSON_NAME]" at bounding box center [1369, 559] width 145 height 14
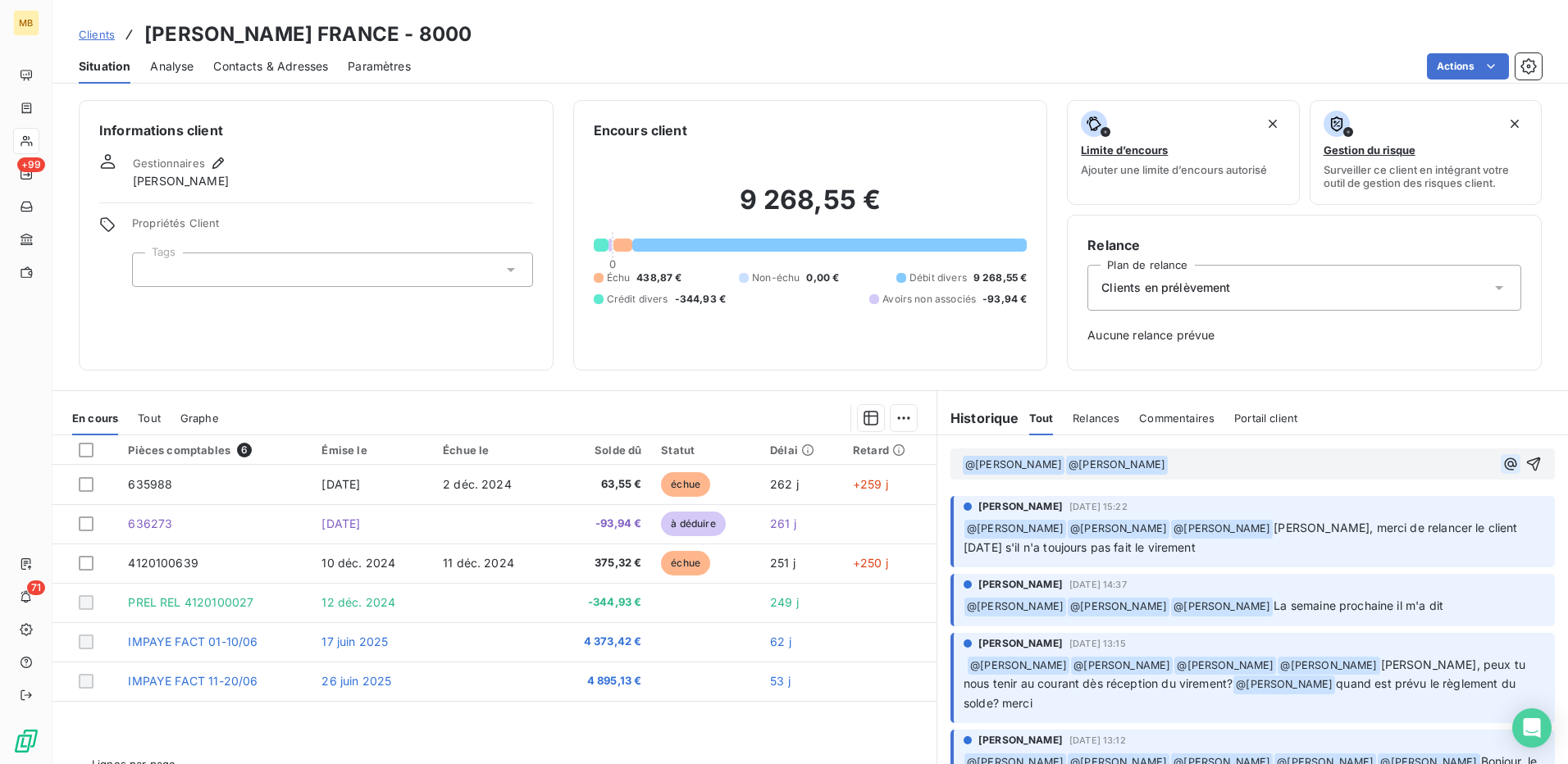
click at [1506, 465] on icon "button" at bounding box center [1512, 464] width 12 height 12
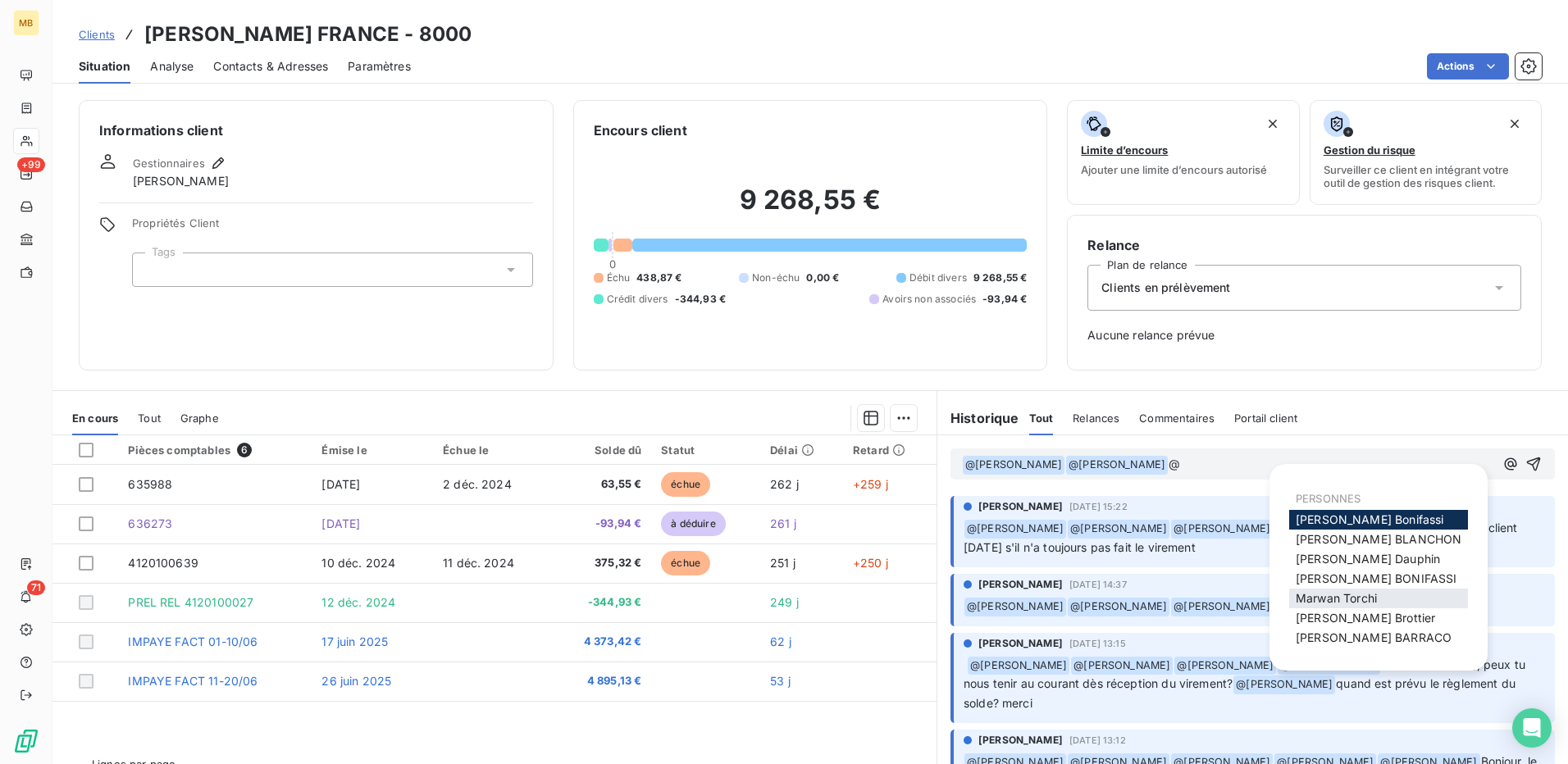
click at [1366, 595] on span "[PERSON_NAME]" at bounding box center [1337, 599] width 81 height 14
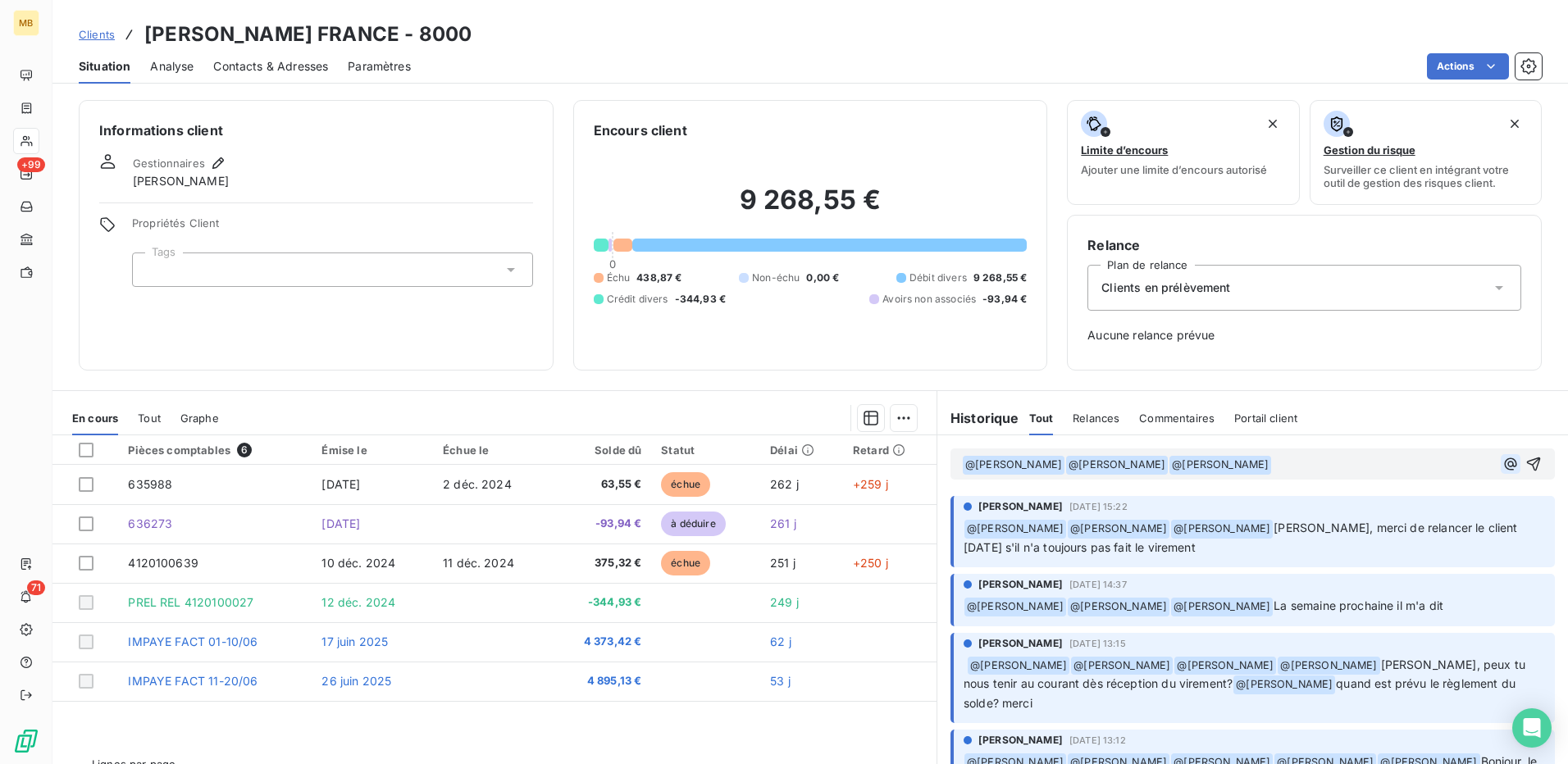
click at [1502, 466] on button "button" at bounding box center [1512, 465] width 20 height 20
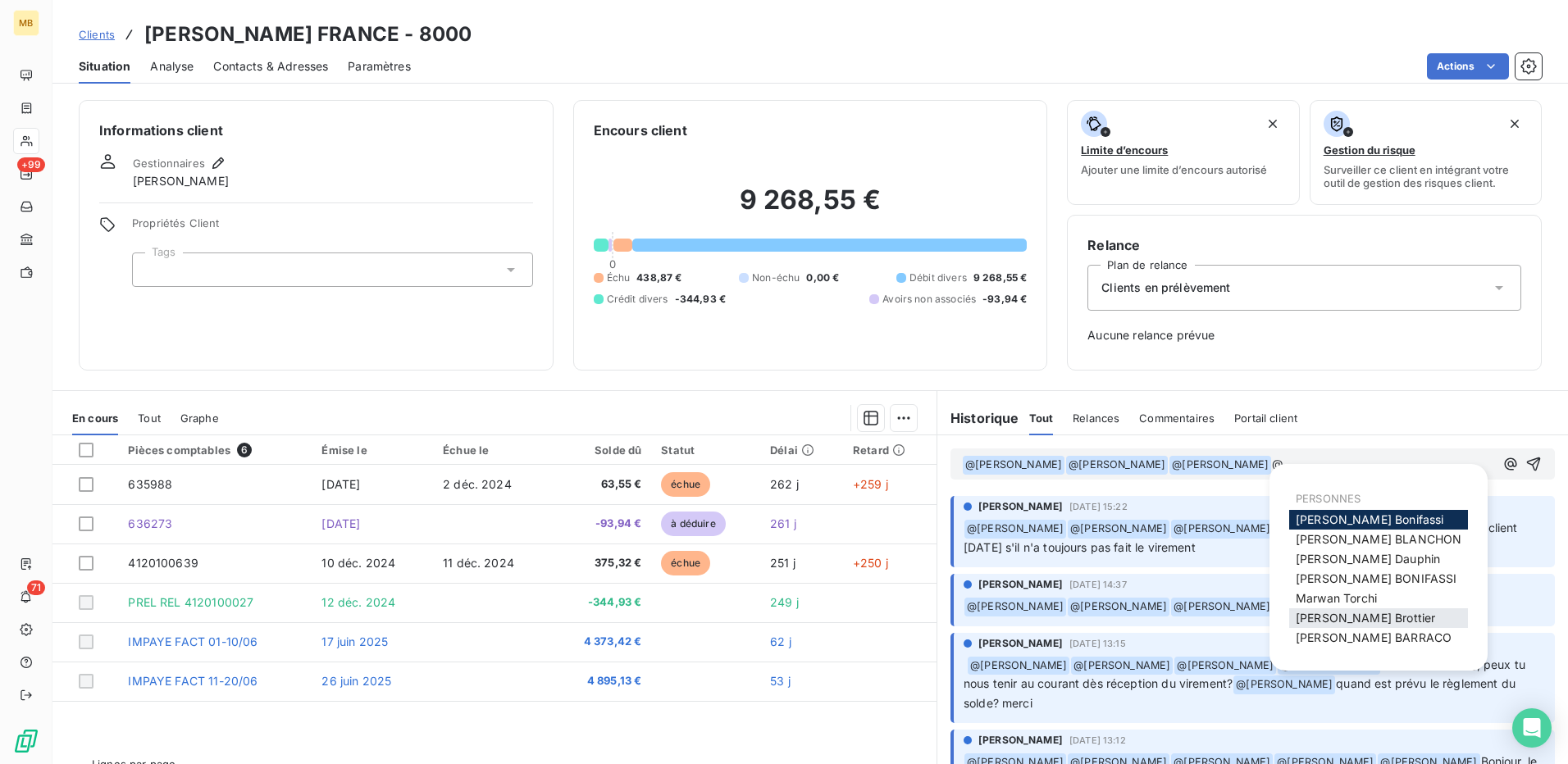
click at [1349, 612] on span "[PERSON_NAME]" at bounding box center [1366, 618] width 140 height 14
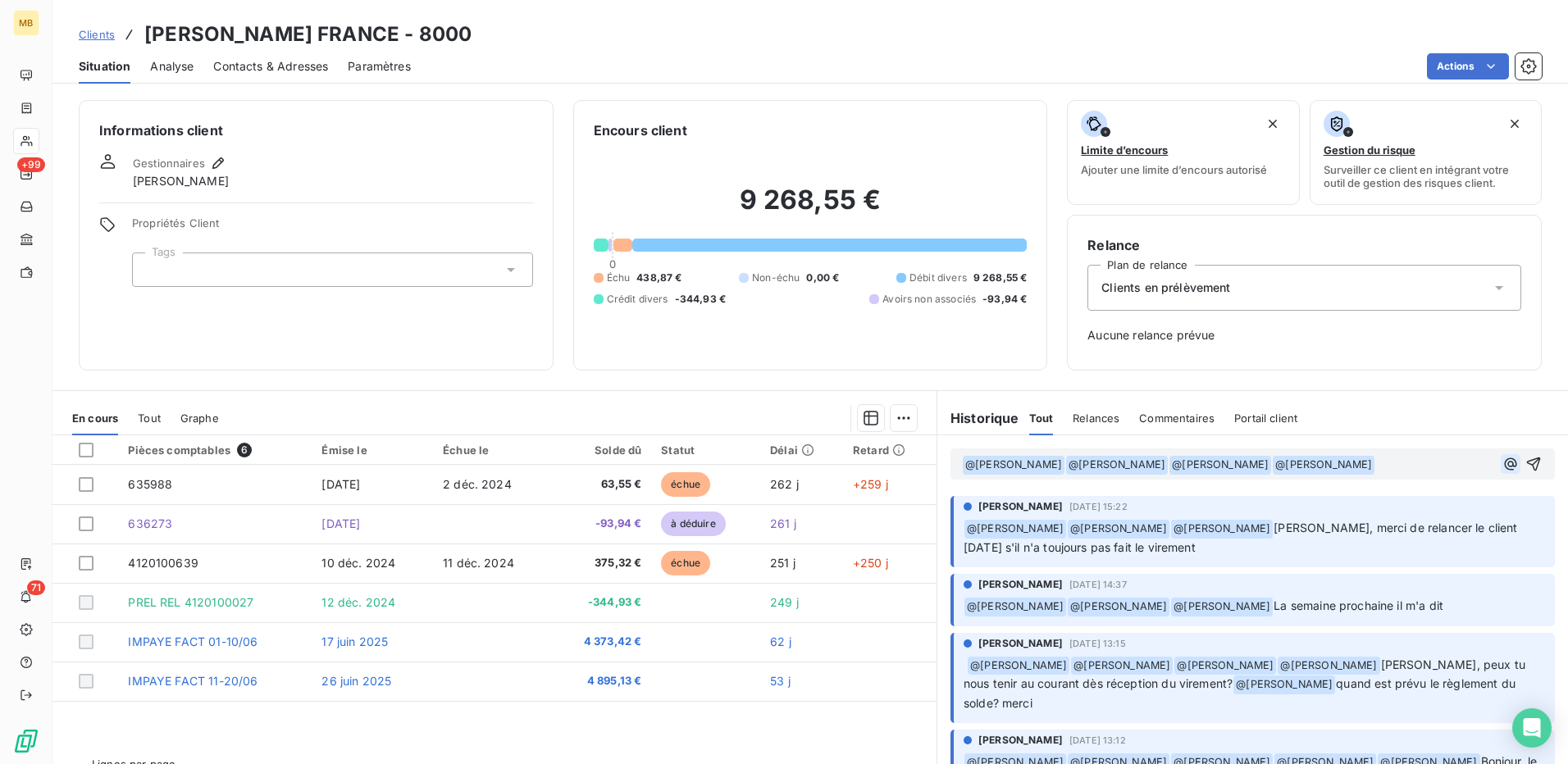
click at [1503, 458] on icon "button" at bounding box center [1511, 464] width 17 height 17
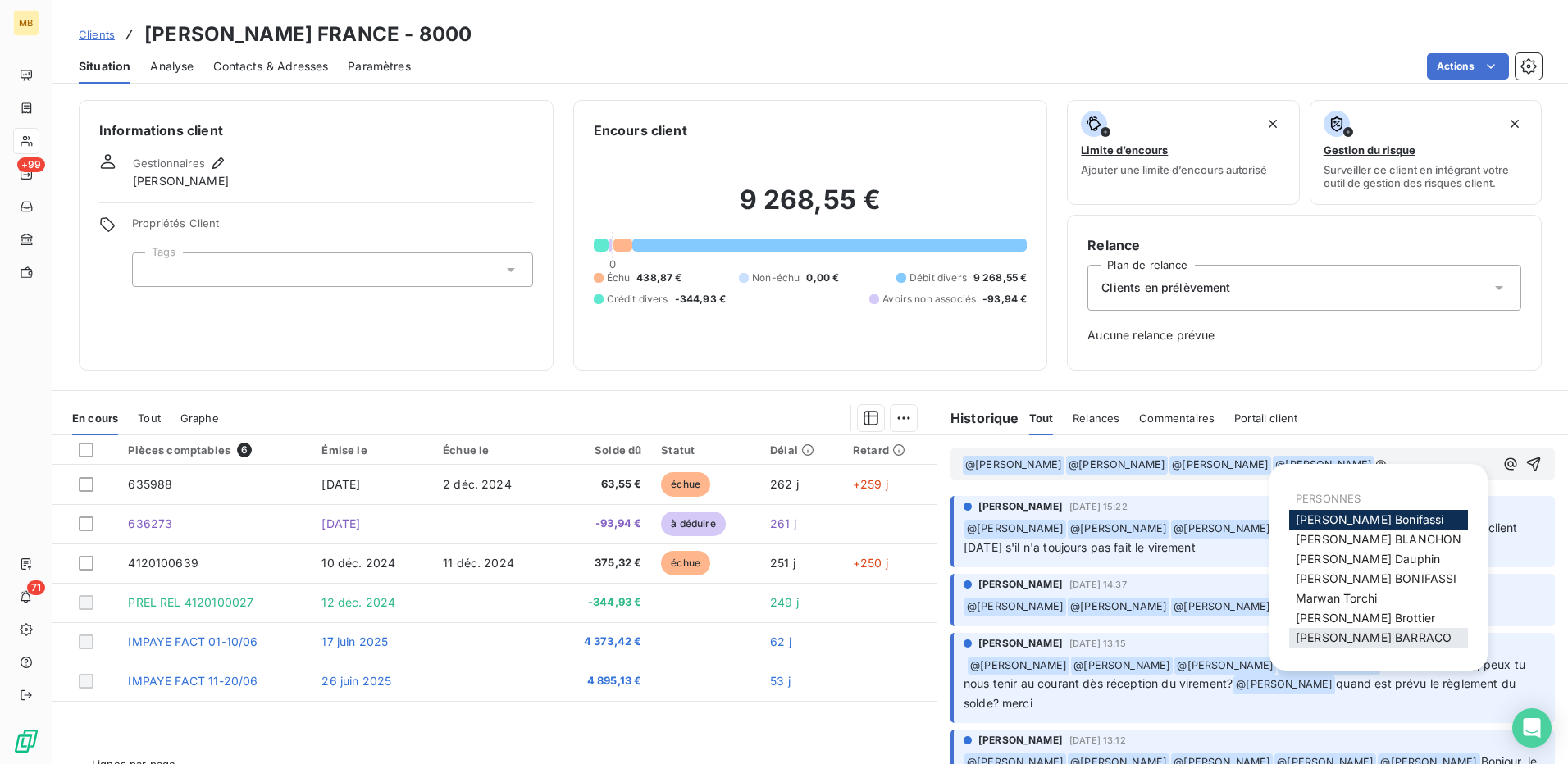
click at [1356, 635] on span "[PERSON_NAME]" at bounding box center [1374, 637] width 156 height 14
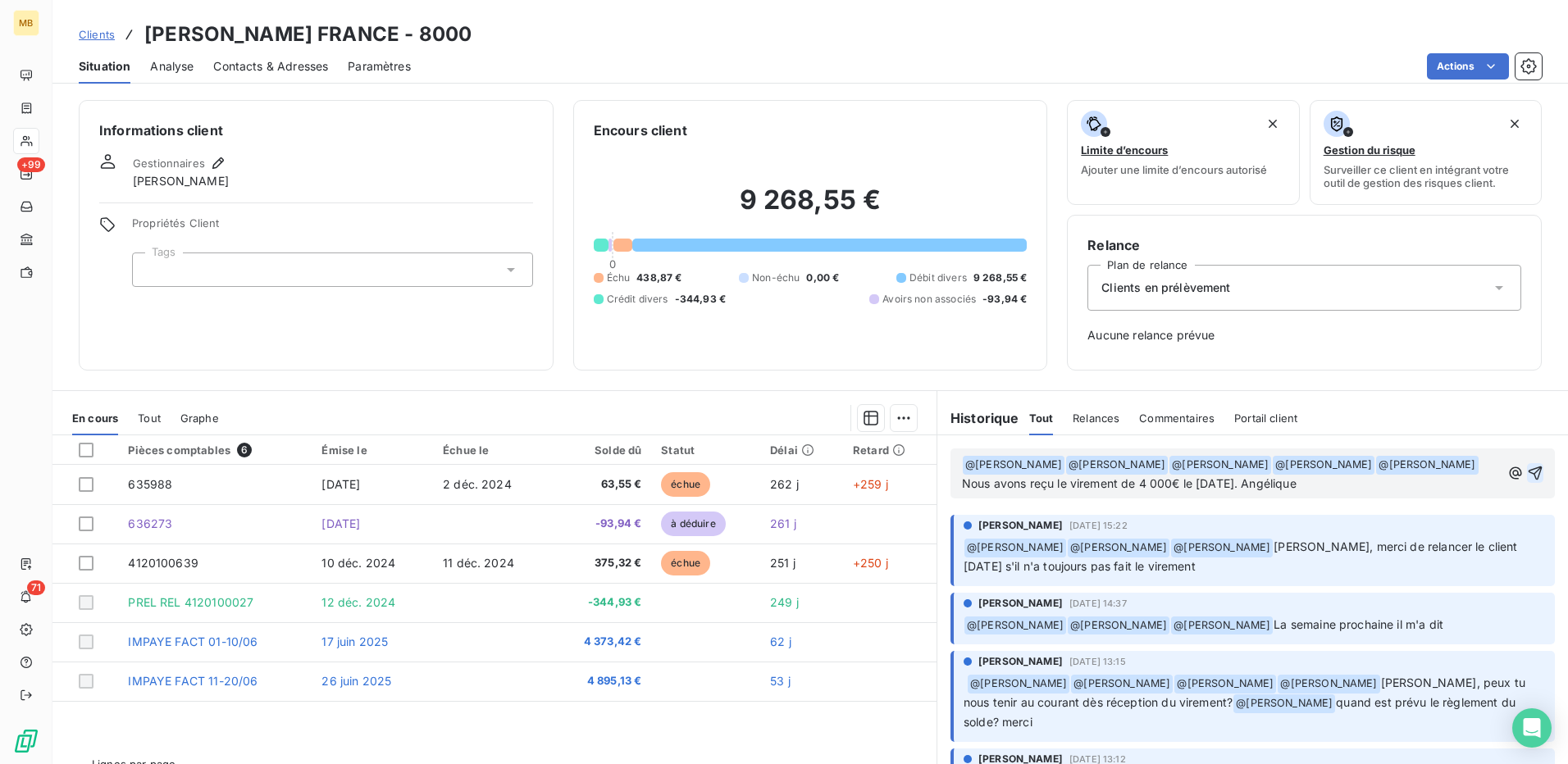
click at [1527, 475] on icon "button" at bounding box center [1535, 473] width 17 height 17
